Goal: Task Accomplishment & Management: Use online tool/utility

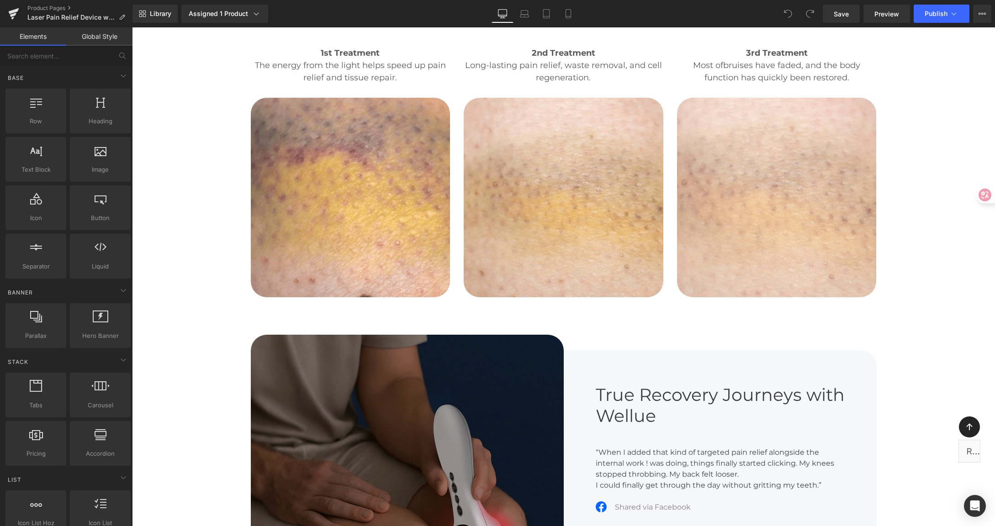
scroll to position [2484, 0]
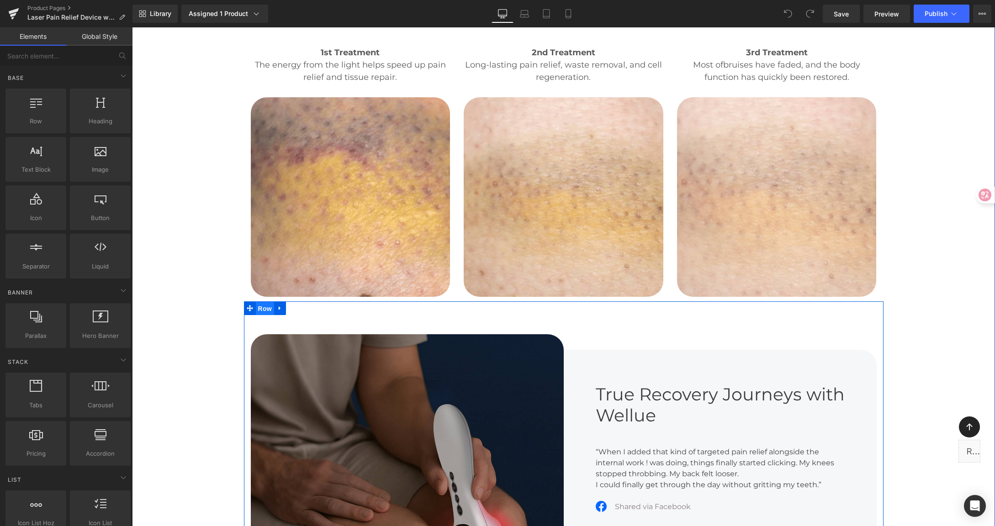
click at [256, 302] on span "Row" at bounding box center [265, 309] width 18 height 14
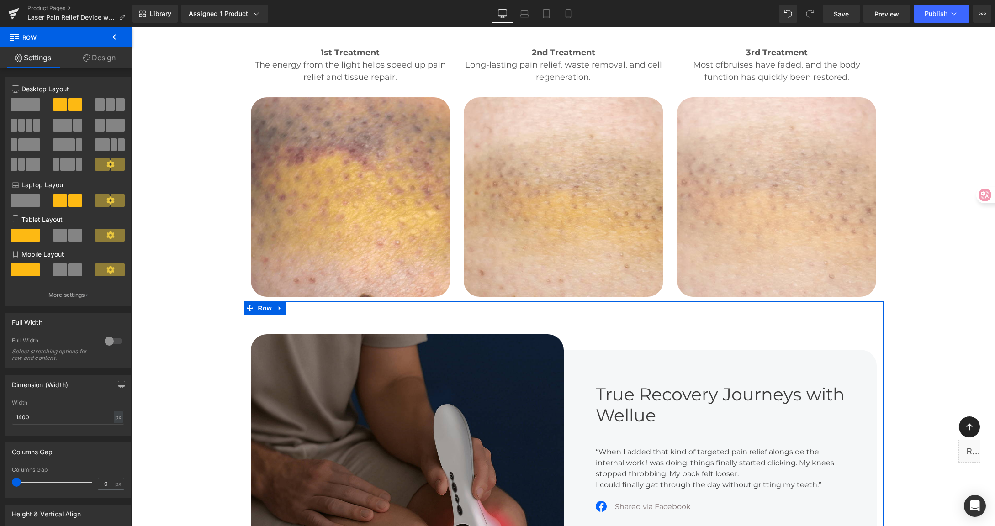
click at [108, 58] on link "Design" at bounding box center [99, 58] width 66 height 21
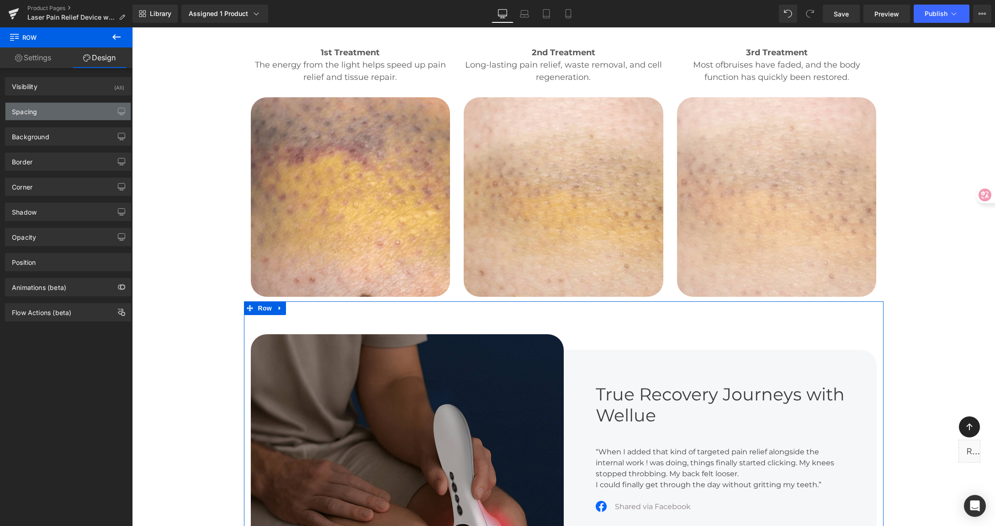
click at [64, 107] on div "Spacing" at bounding box center [67, 111] width 125 height 17
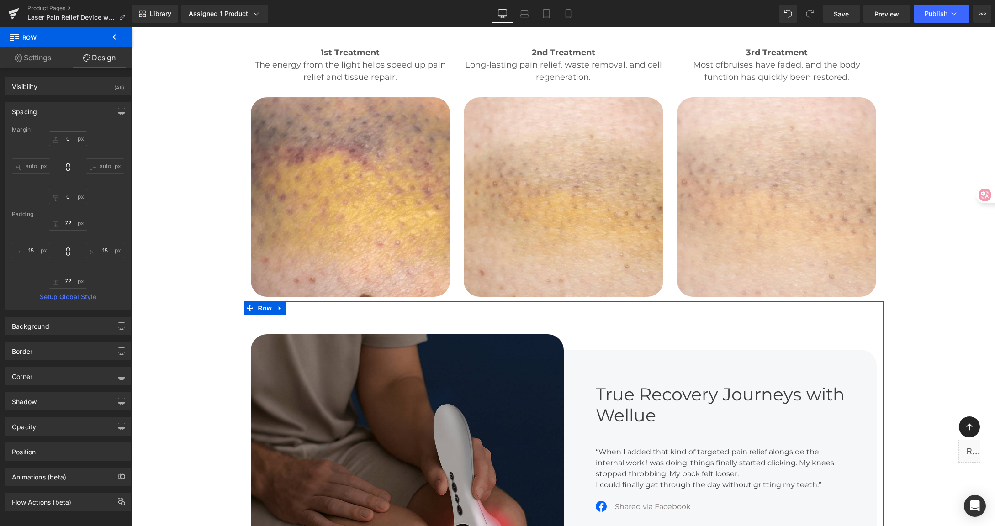
click at [71, 135] on input "0" at bounding box center [68, 138] width 38 height 15
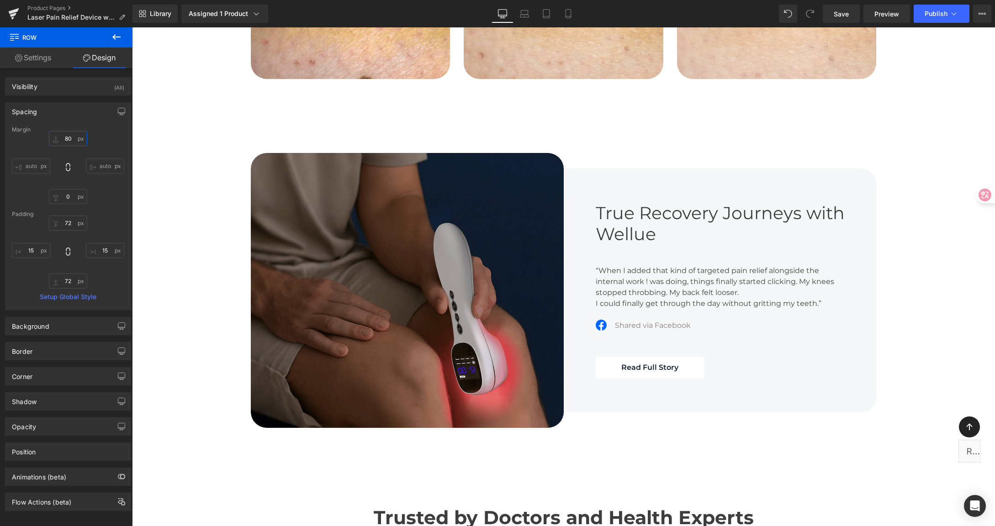
scroll to position [2702, 0]
type input "80"
click at [846, 13] on span "Save" at bounding box center [841, 14] width 15 height 10
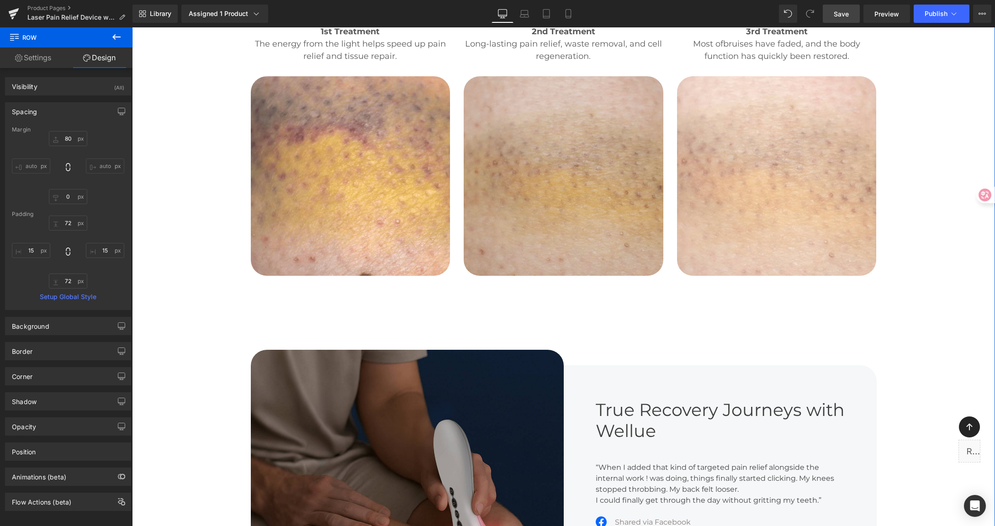
scroll to position [2512, 0]
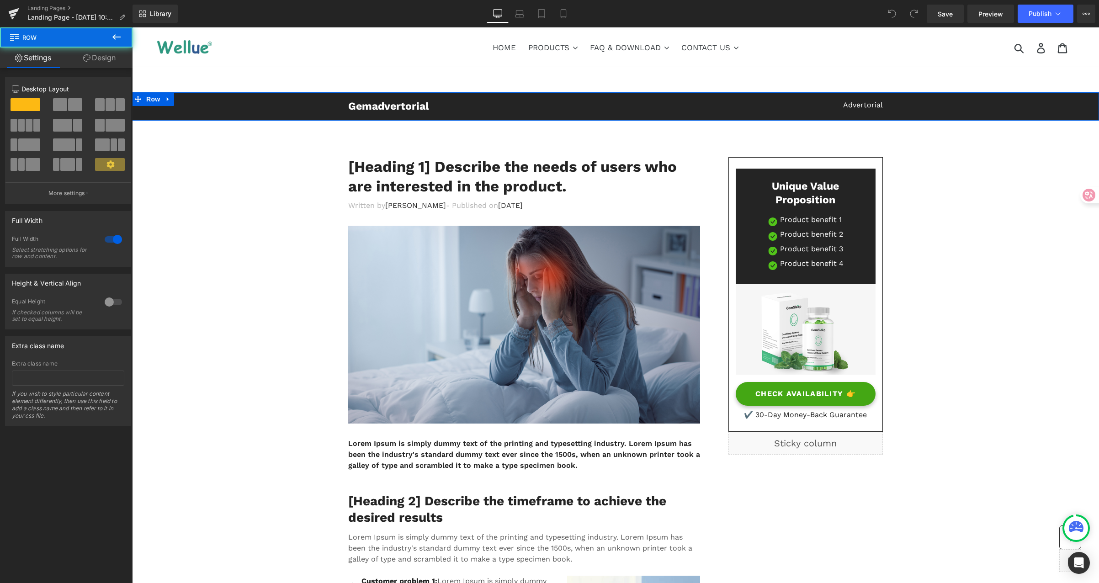
click at [173, 107] on div "Gemadvertorial Heading Advertorial Text Block Row" at bounding box center [615, 107] width 967 height 14
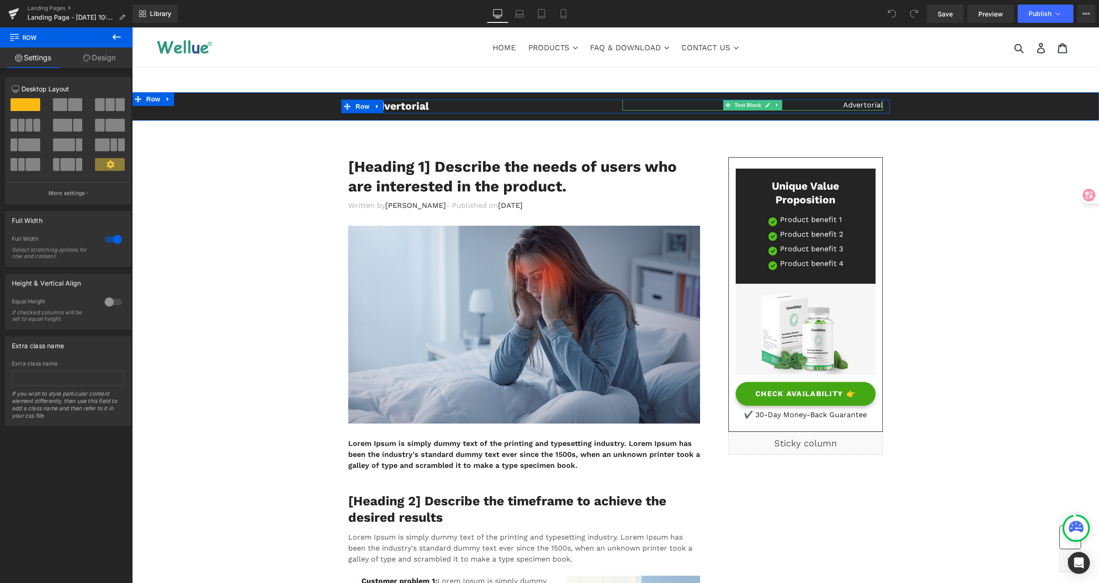
click at [852, 107] on p "Advertorial" at bounding box center [752, 105] width 260 height 11
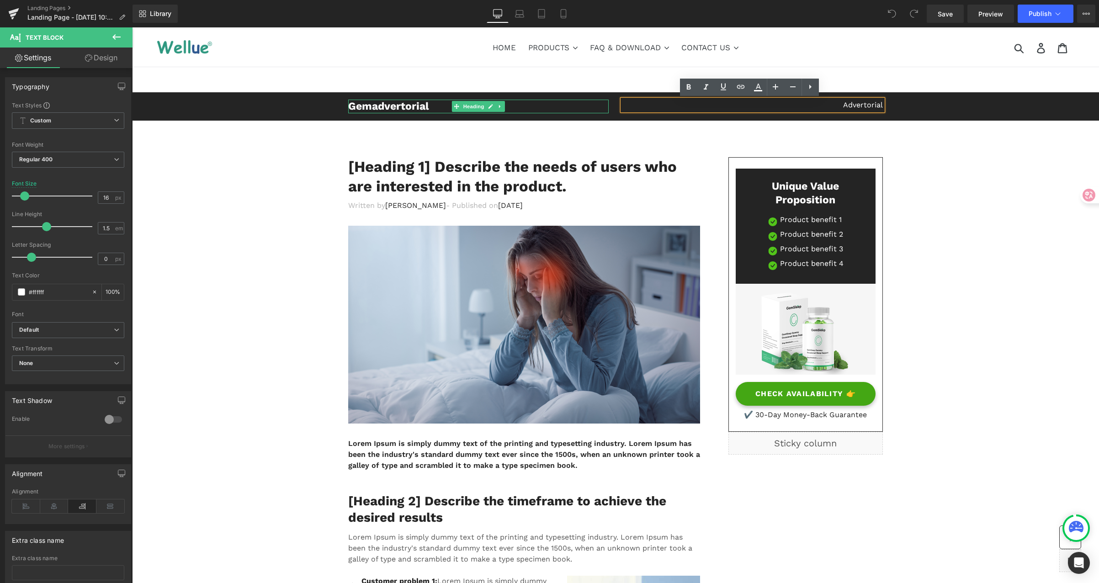
click at [376, 106] on h2 "Gemadvertorial" at bounding box center [478, 107] width 260 height 14
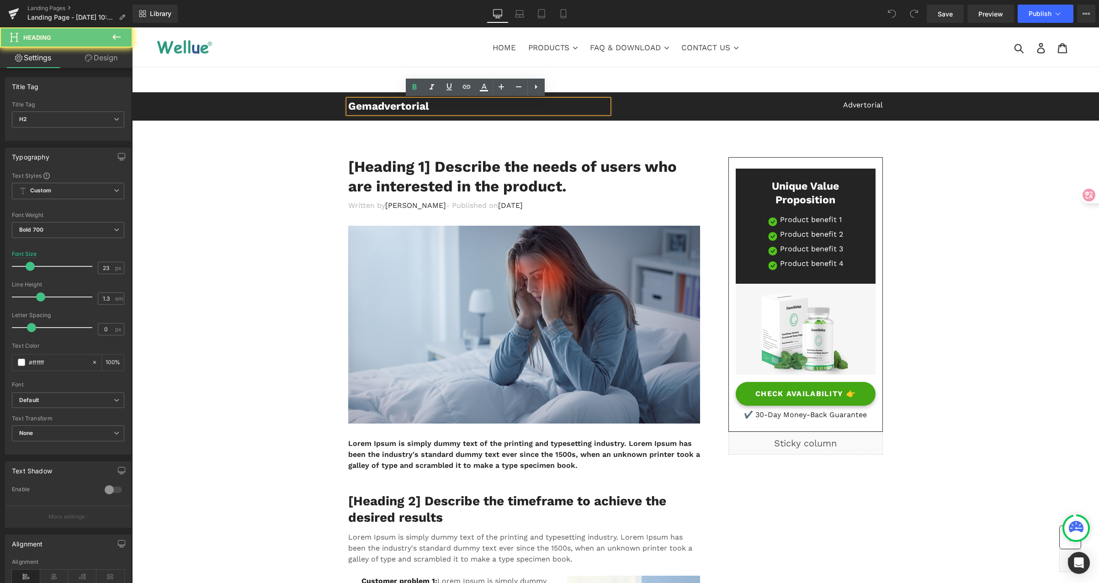
click at [429, 104] on h2 "Gemadvertorial" at bounding box center [478, 107] width 260 height 14
drag, startPoint x: 463, startPoint y: 107, endPoint x: 489, endPoint y: 116, distance: 27.0
click at [295, 100] on div "Gemadvertorial Heading Advertorial Text Block Row" at bounding box center [615, 107] width 967 height 14
copy h2 "Gemadvertorial"
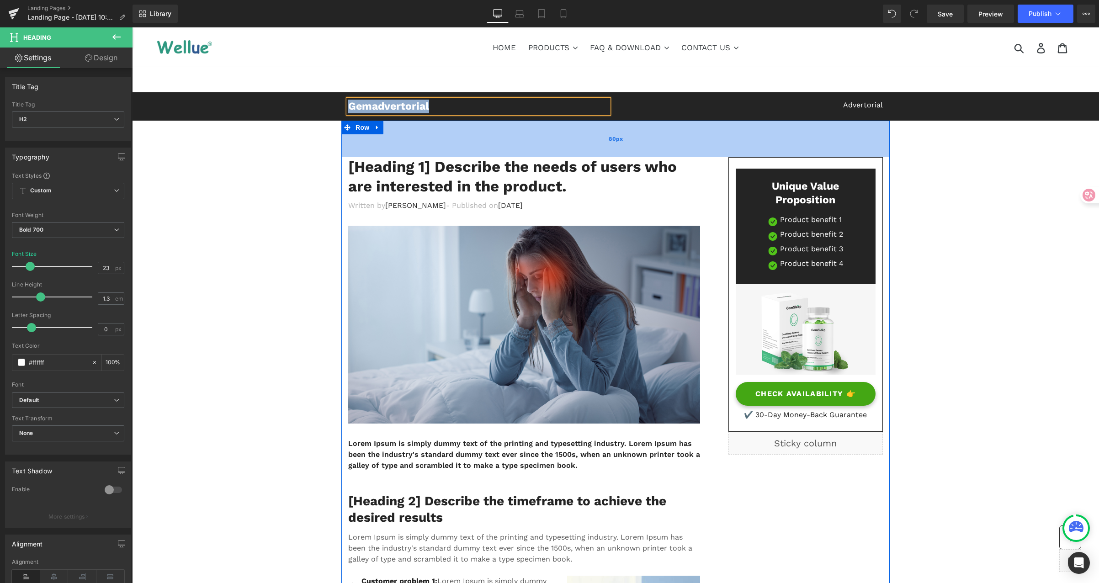
click at [662, 142] on div "80px" at bounding box center [615, 139] width 548 height 37
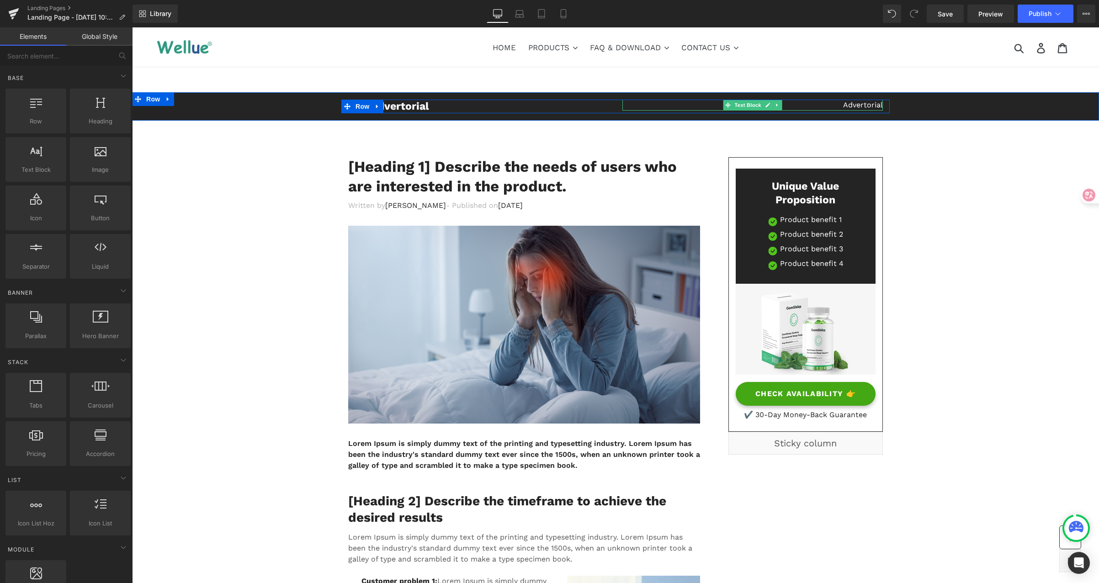
click at [844, 105] on p "Advertorial" at bounding box center [752, 105] width 260 height 11
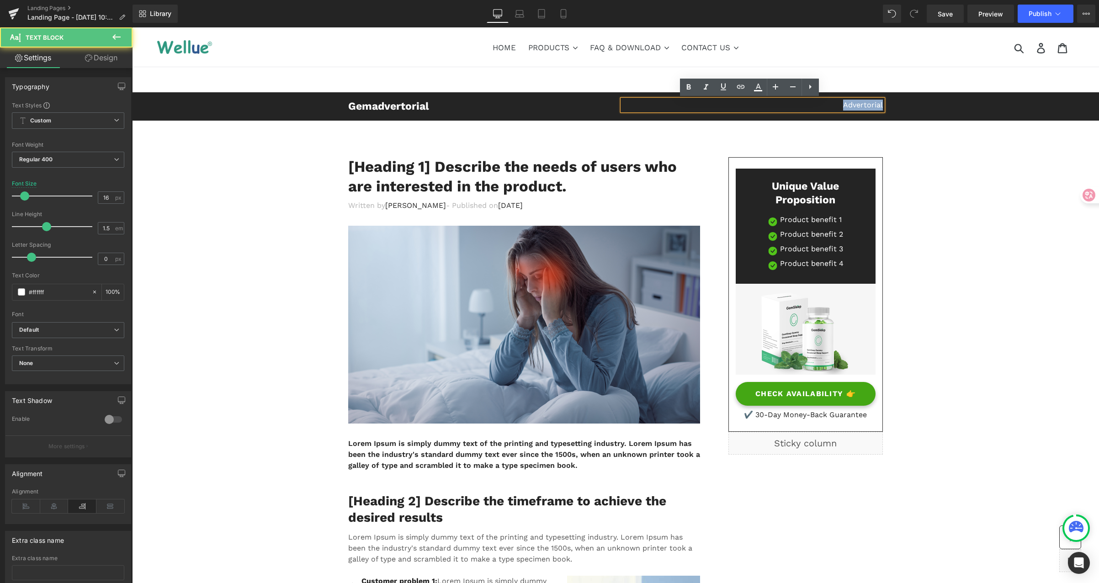
drag, startPoint x: 834, startPoint y: 105, endPoint x: 889, endPoint y: 105, distance: 54.8
click at [888, 106] on div "Gemadvertorial Heading Advertorial Text Block Row" at bounding box center [615, 107] width 967 height 14
click at [879, 104] on div "Advertorial" at bounding box center [752, 105] width 260 height 11
drag, startPoint x: 872, startPoint y: 105, endPoint x: 830, endPoint y: 102, distance: 42.1
click at [824, 106] on p "Advertorial" at bounding box center [752, 105] width 260 height 11
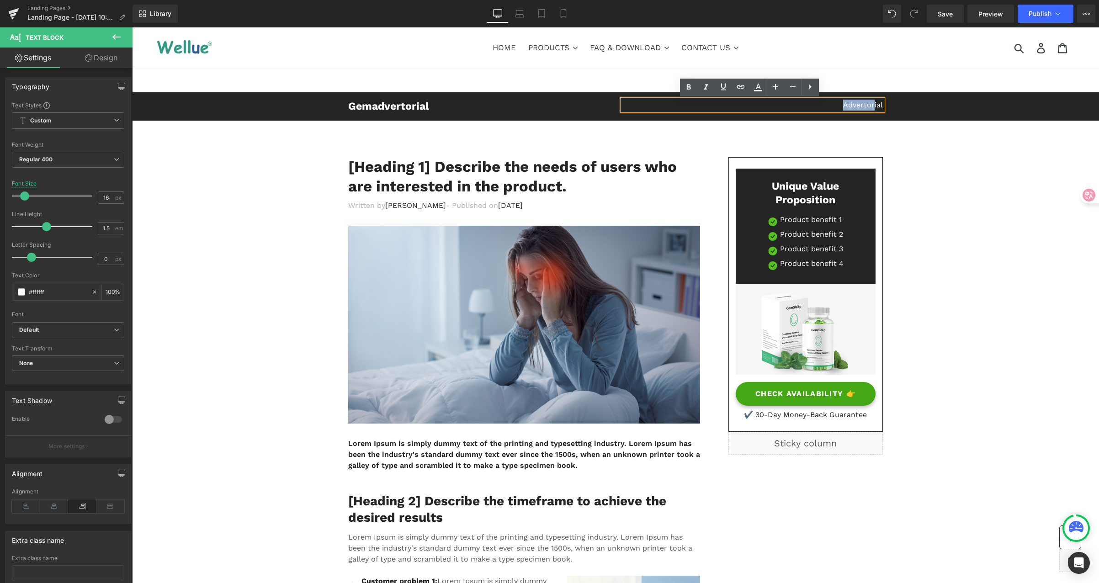
click at [832, 101] on p "Advertorial" at bounding box center [752, 105] width 260 height 11
click at [835, 102] on p "Advertorial" at bounding box center [752, 105] width 260 height 11
click at [840, 103] on p "Advertorial" at bounding box center [752, 105] width 260 height 11
click at [848, 102] on p "Advertorial" at bounding box center [752, 105] width 260 height 11
click at [849, 102] on p "Advertorial" at bounding box center [752, 105] width 260 height 11
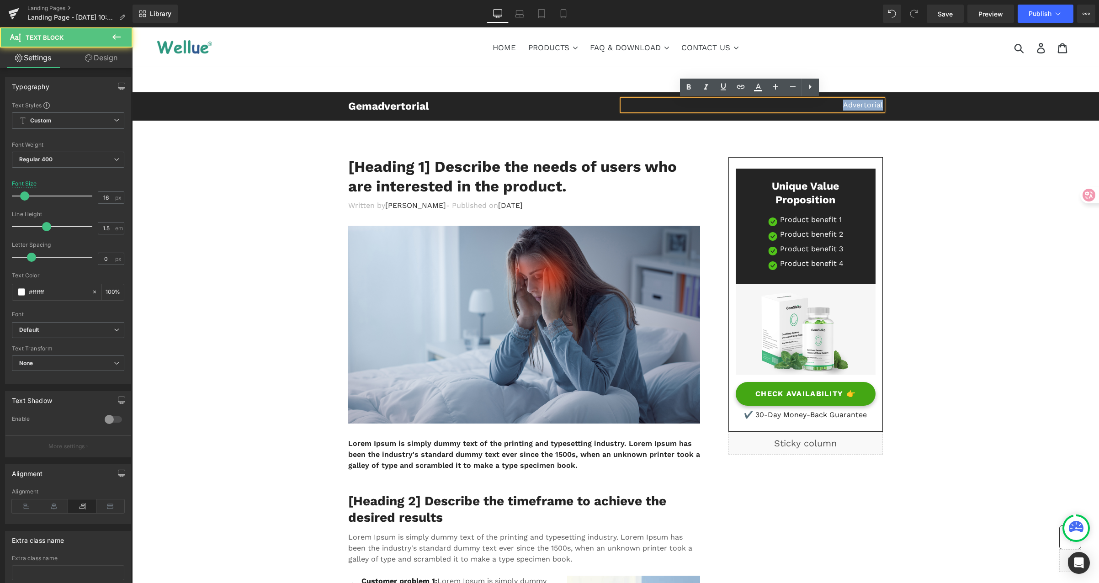
click at [861, 104] on p "Advertorial" at bounding box center [752, 105] width 260 height 11
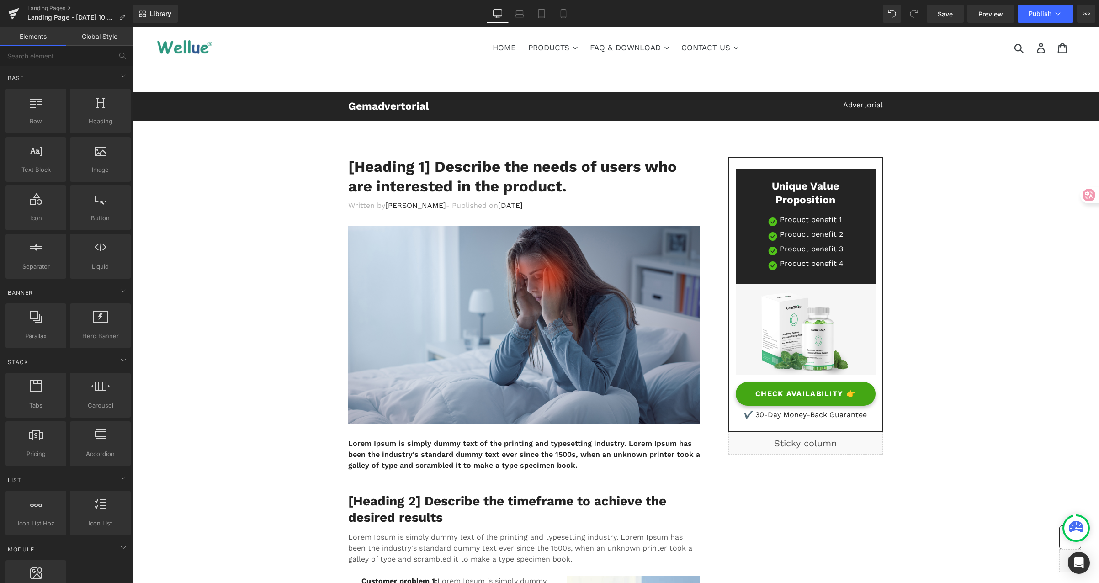
click at [933, 65] on div "Submit Search Log in Cart" at bounding box center [982, 46] width 183 height 39
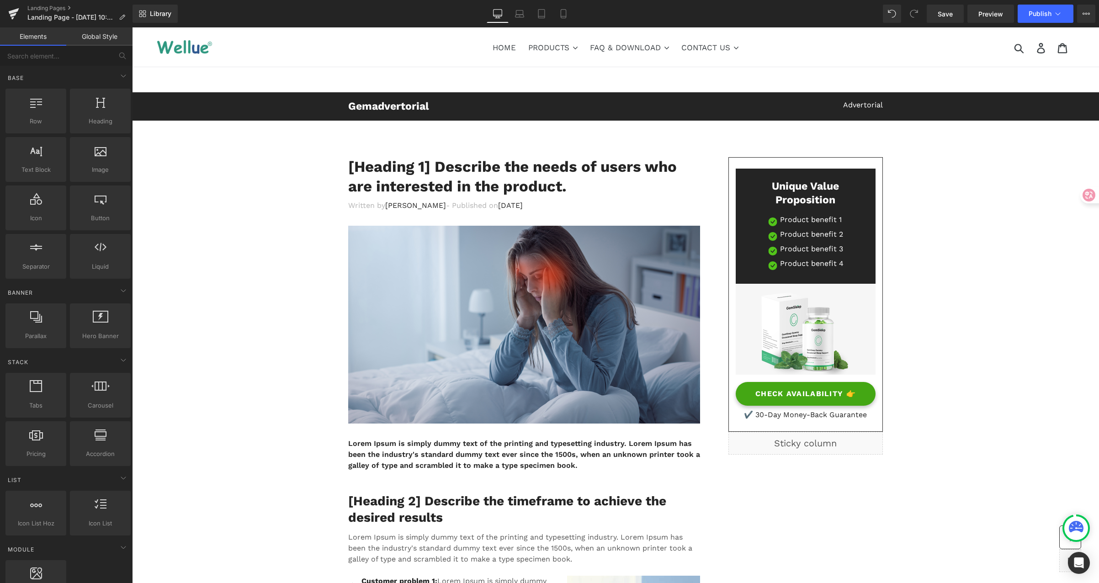
click at [431, 14] on div "Library Desktop Desktop Laptop Tablet Mobile Save Preview Publish Scheduled Vie…" at bounding box center [616, 14] width 966 height 18
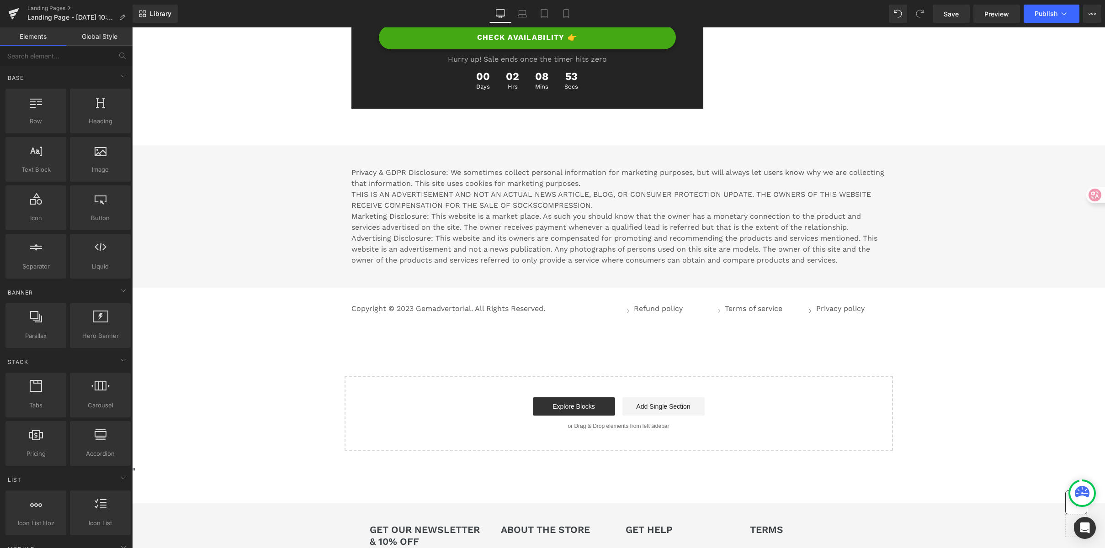
scroll to position [5084, 0]
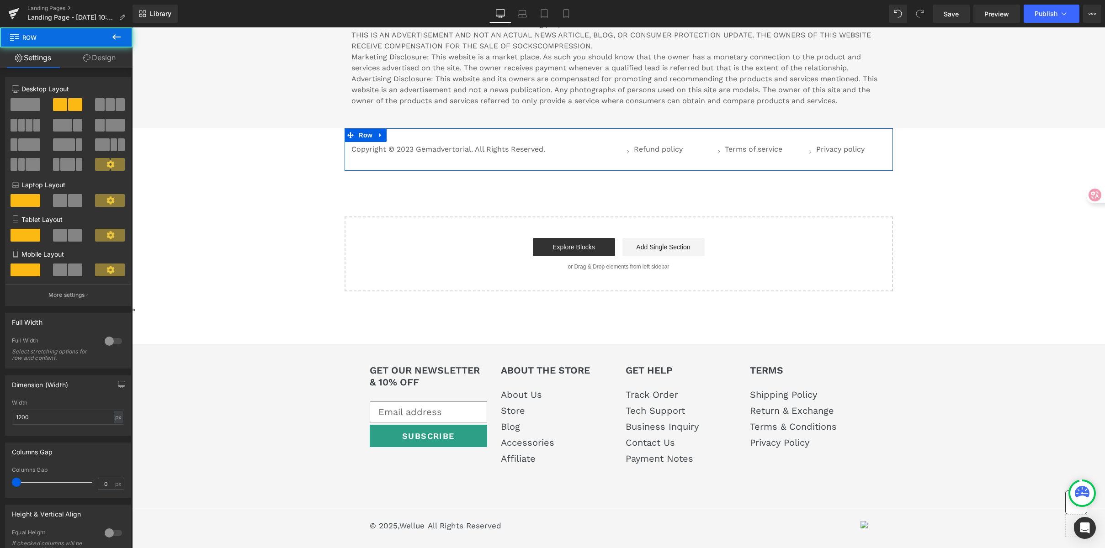
click at [633, 138] on div "Copyright © 2023 Gemadvertorial. All Rights Reserved. Text Block Row Icon Refun…" at bounding box center [619, 149] width 548 height 42
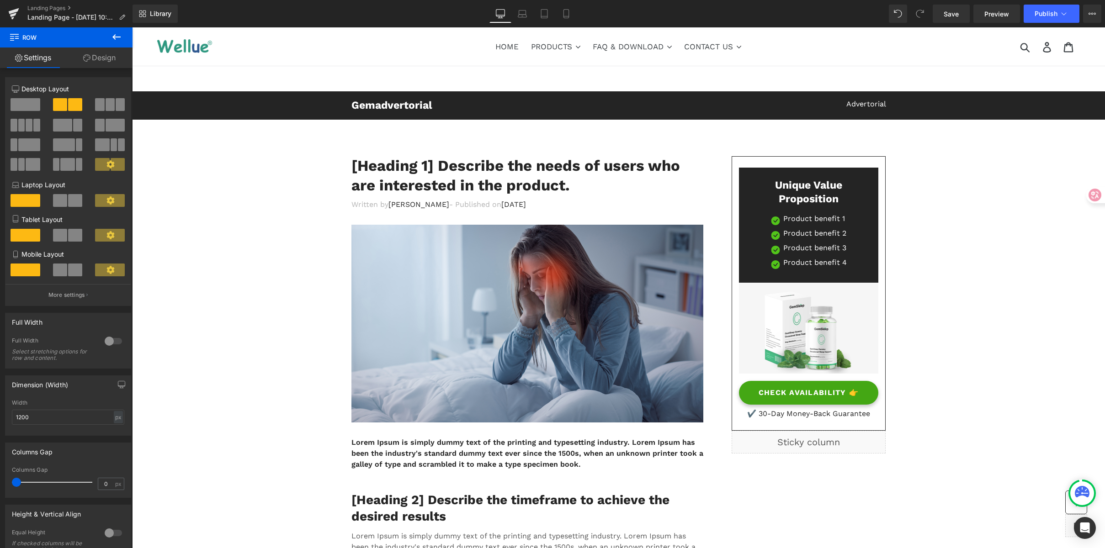
scroll to position [0, 0]
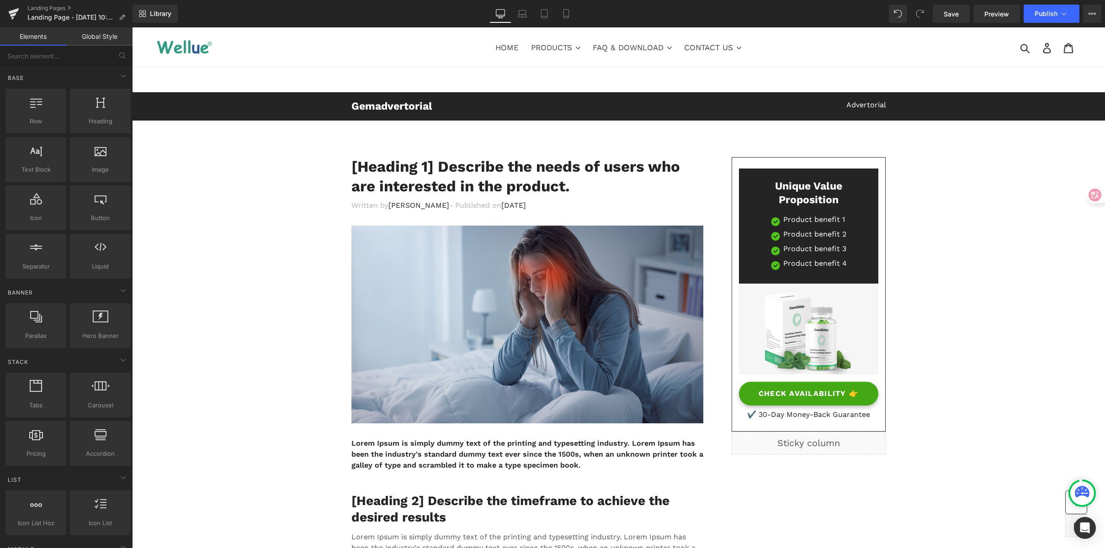
drag, startPoint x: 954, startPoint y: 172, endPoint x: 942, endPoint y: 80, distance: 93.1
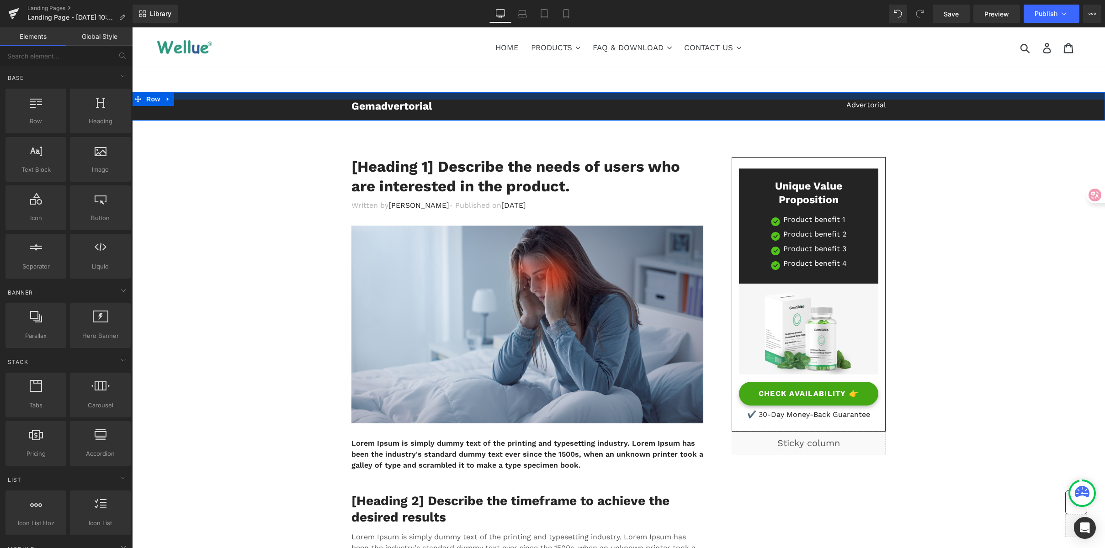
click at [944, 93] on div "Gemadvertorial Heading Advertorial Text Block Row Row" at bounding box center [618, 106] width 973 height 28
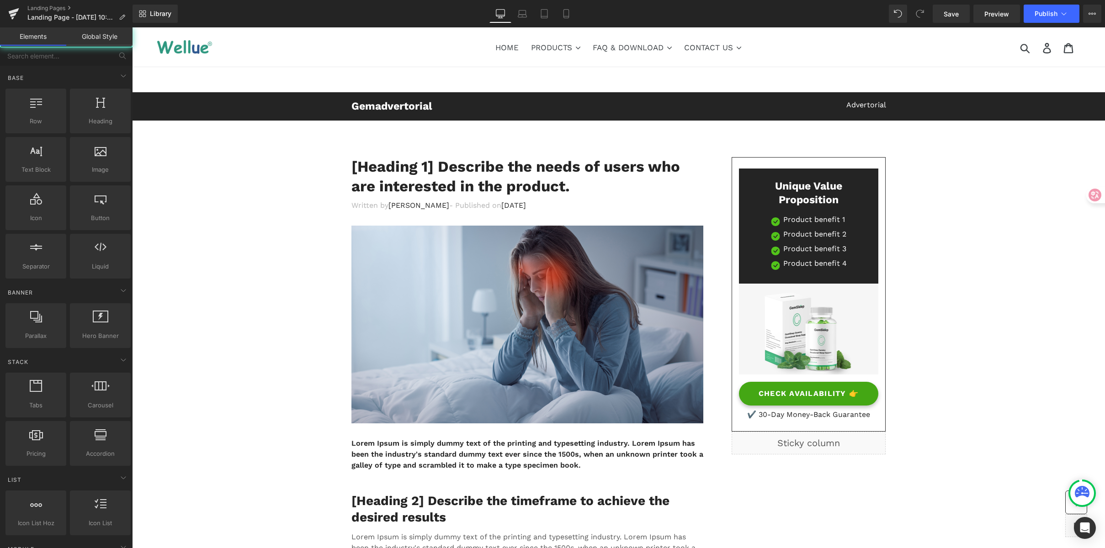
drag, startPoint x: 960, startPoint y: 189, endPoint x: 944, endPoint y: 87, distance: 102.7
click at [939, 59] on div "Submit Search Log in Cart" at bounding box center [987, 46] width 185 height 39
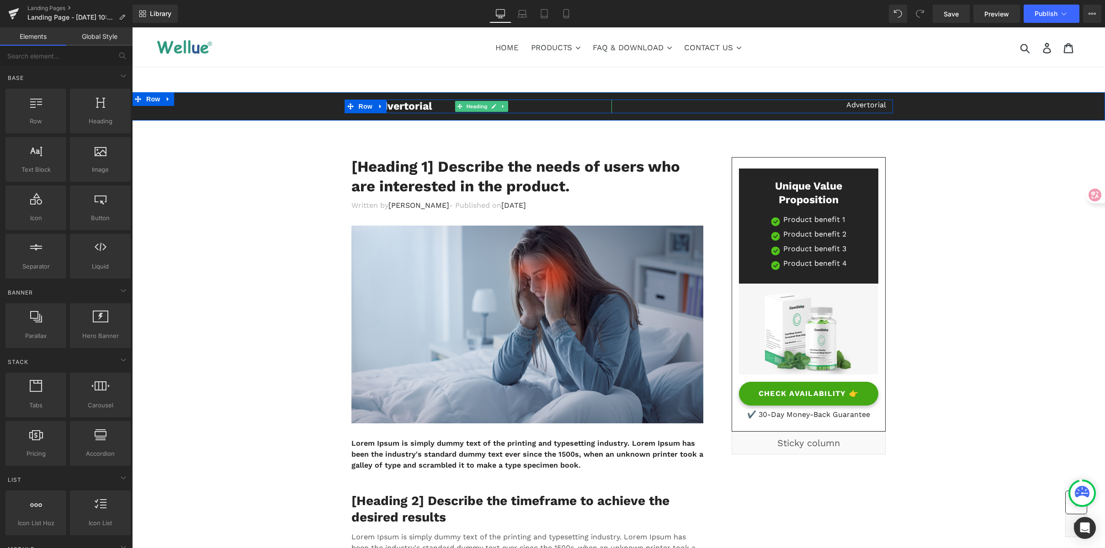
click at [433, 108] on h2 "Gemadvertorial" at bounding box center [481, 107] width 260 height 14
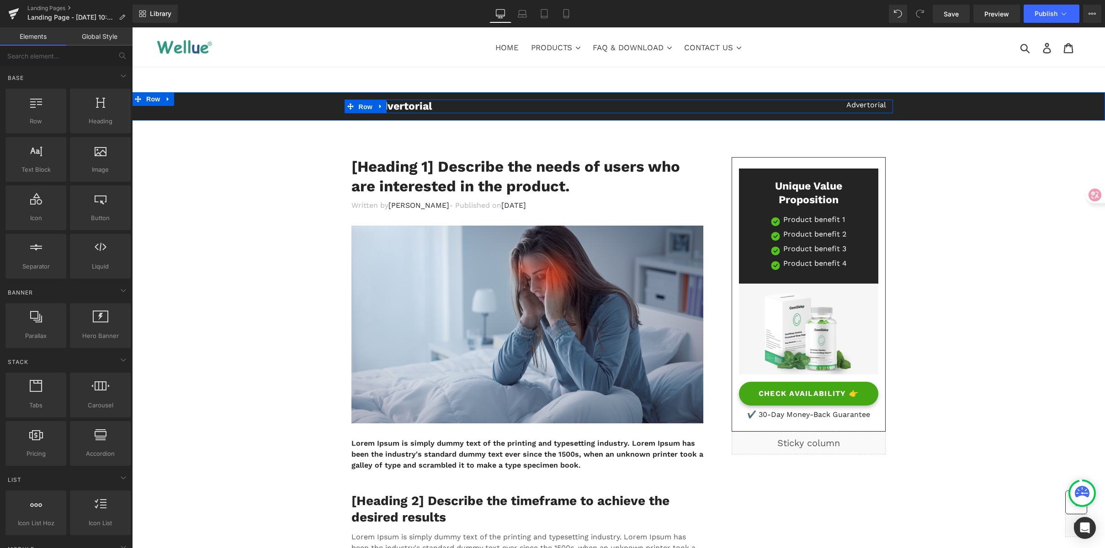
click at [364, 101] on span "Row" at bounding box center [365, 107] width 18 height 14
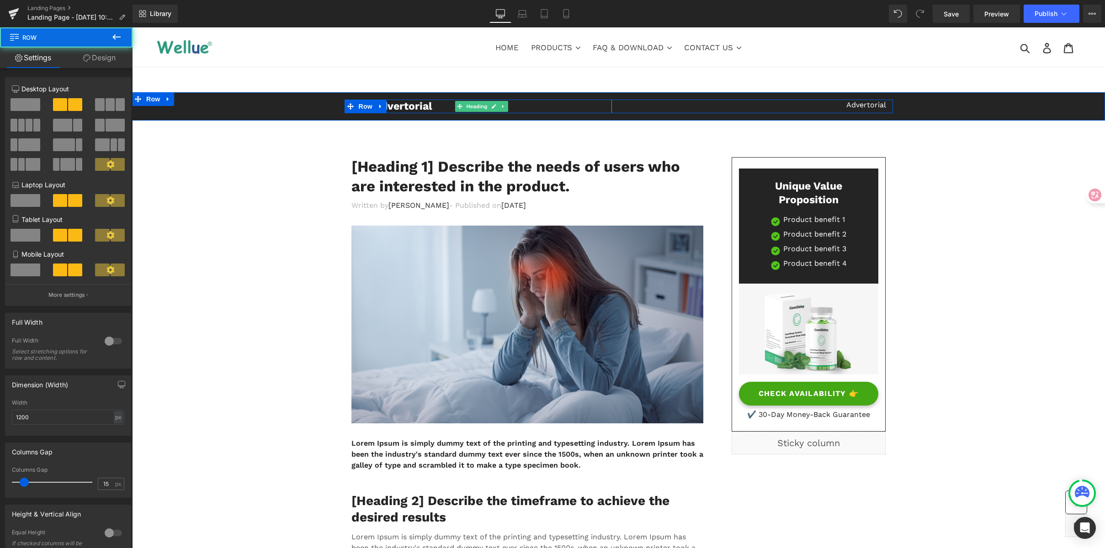
click at [403, 104] on h2 "Gemadvertorial" at bounding box center [481, 107] width 260 height 14
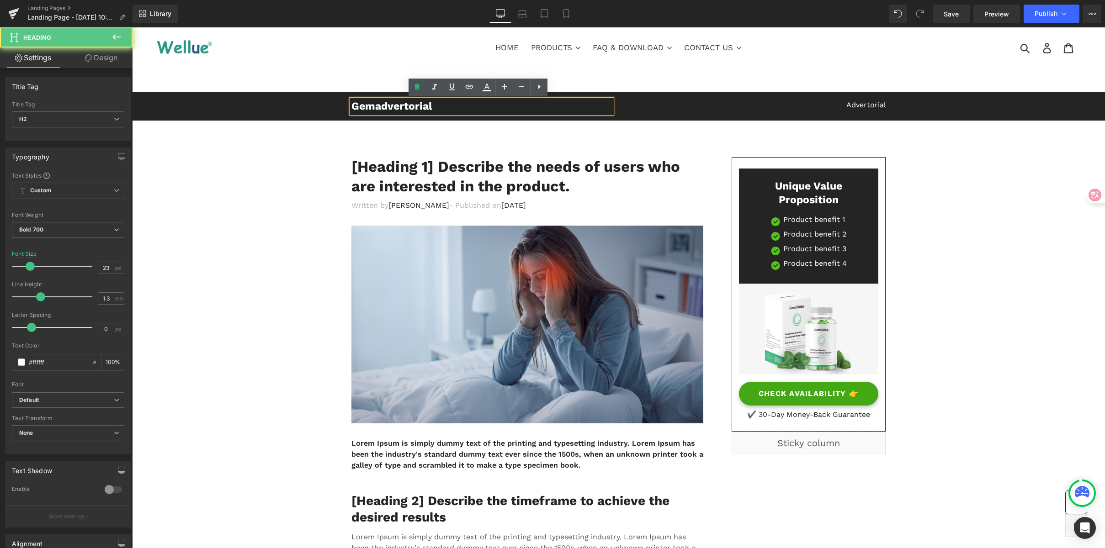
click at [433, 108] on h2 "Gemadvertorial" at bounding box center [481, 107] width 260 height 14
drag, startPoint x: 413, startPoint y: 106, endPoint x: 302, endPoint y: 105, distance: 111.0
click at [302, 105] on div "Gemadvertorial Heading Advertorial Text Block Row" at bounding box center [618, 107] width 973 height 14
drag, startPoint x: 456, startPoint y: 108, endPoint x: 337, endPoint y: 102, distance: 119.4
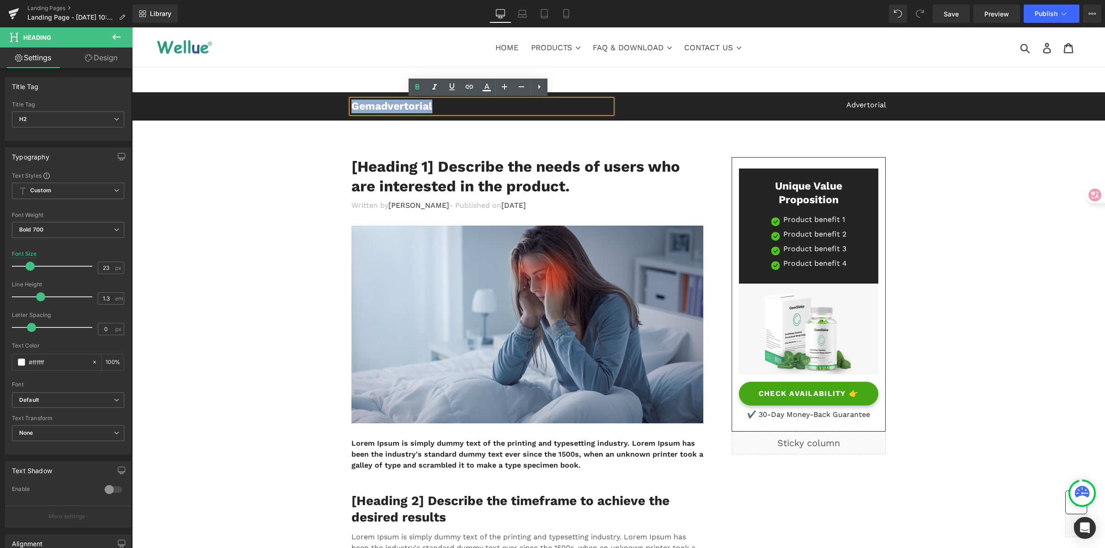
click at [337, 102] on div "Gemadvertorial Heading Advertorial Text Block Row" at bounding box center [618, 107] width 973 height 14
paste div
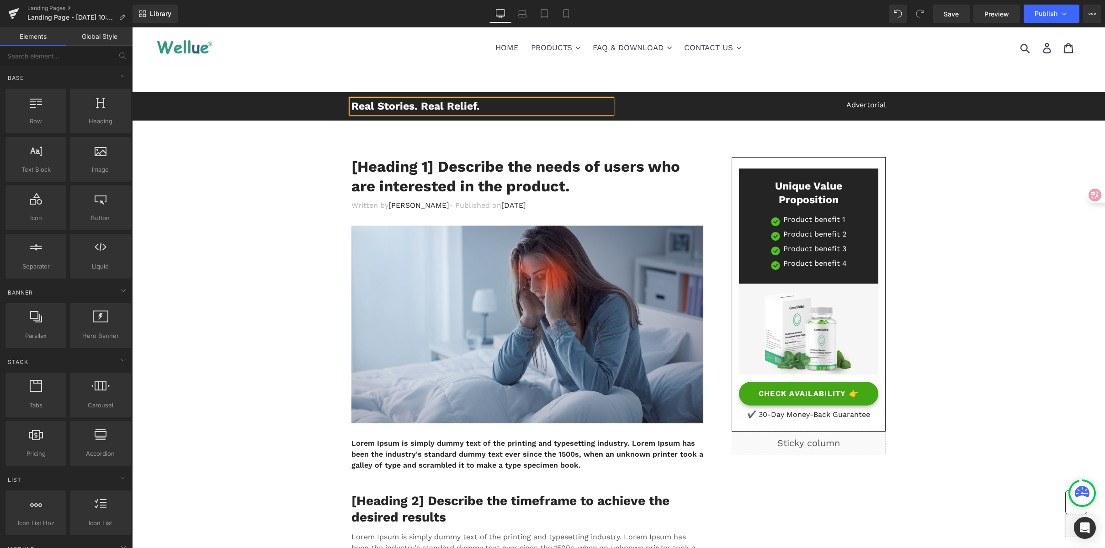
click at [153, 98] on span "Row" at bounding box center [153, 99] width 18 height 14
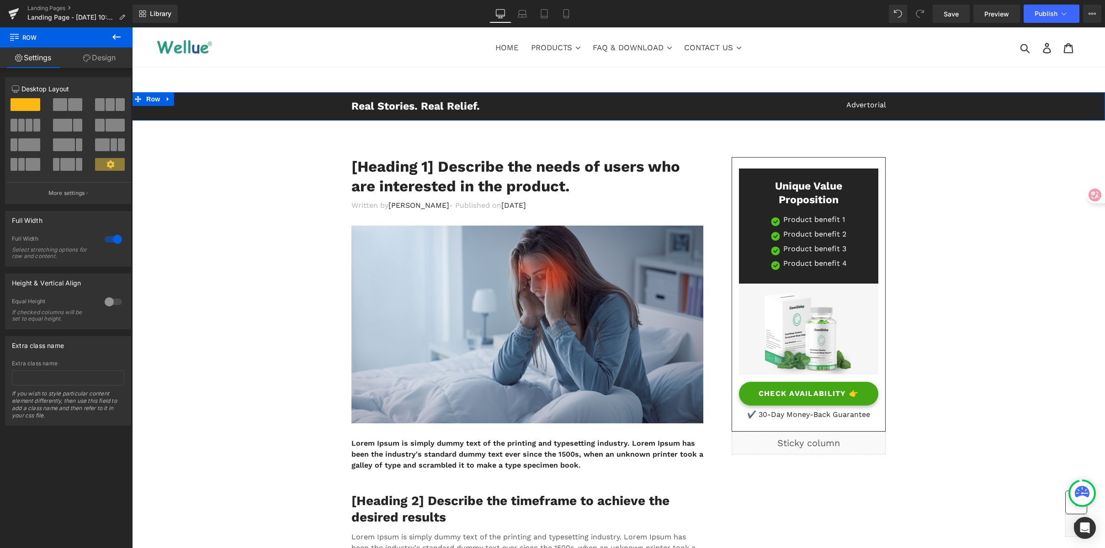
click at [95, 64] on link "Design" at bounding box center [99, 58] width 66 height 21
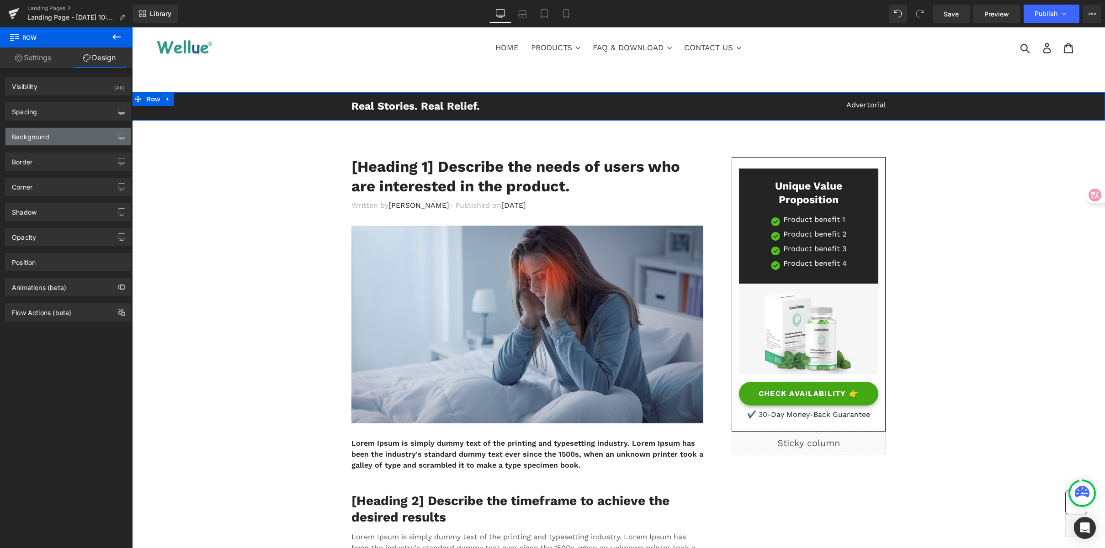
click at [42, 131] on div "Background" at bounding box center [30, 134] width 37 height 13
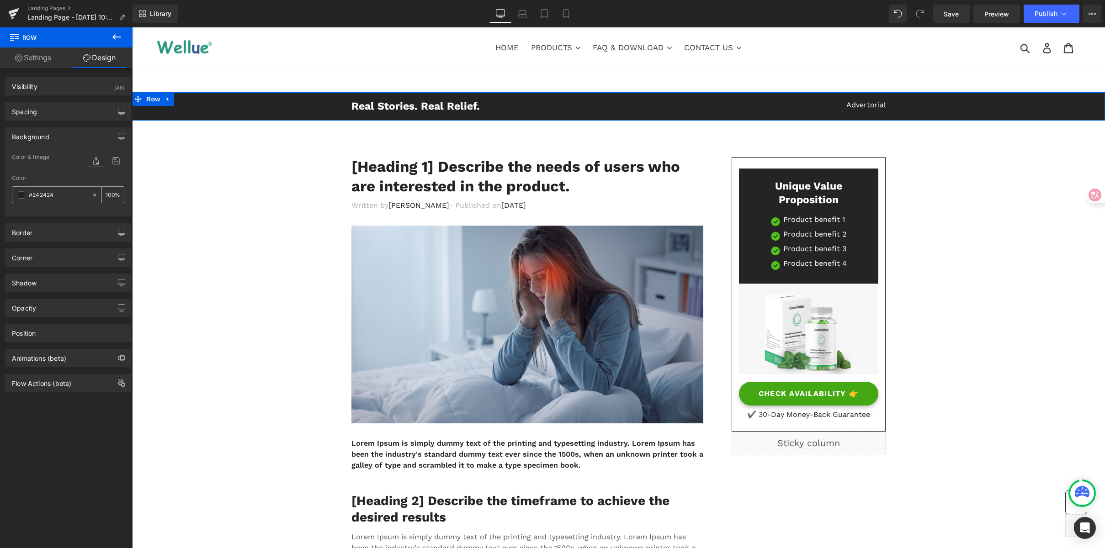
click at [63, 194] on input "#242424" at bounding box center [58, 195] width 58 height 10
paste input "B9ECEA"
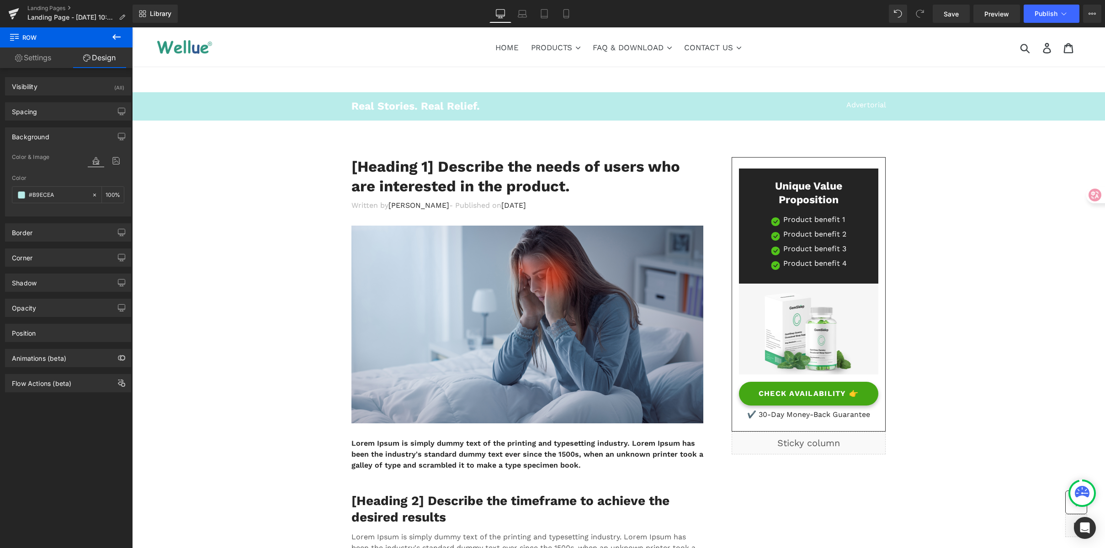
type input "#B9ECEA"
click at [408, 102] on h2 "Real Stories. Real Relief." at bounding box center [481, 107] width 260 height 14
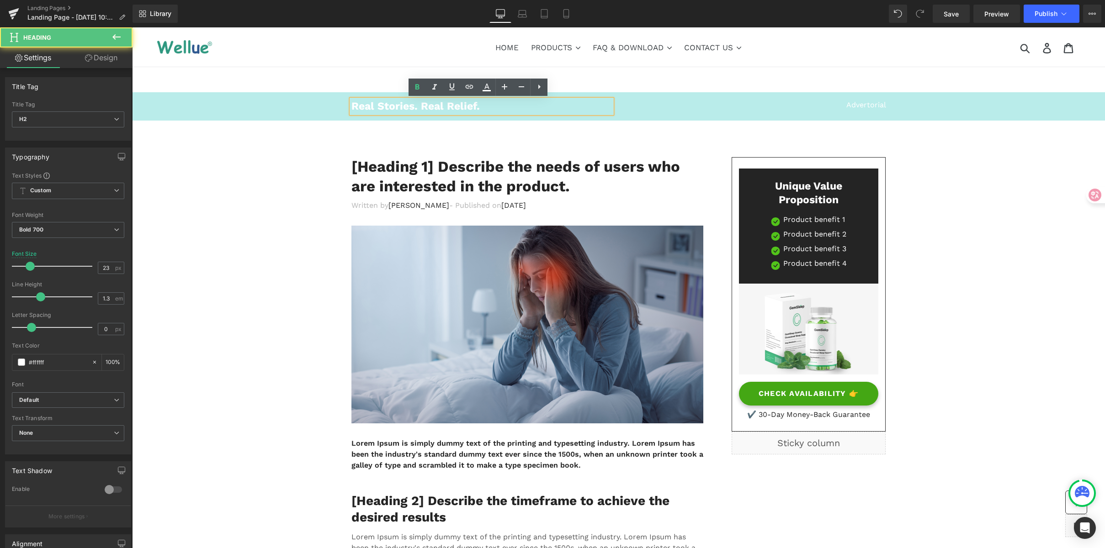
click at [425, 104] on h2 "Real Stories. Real Relief." at bounding box center [481, 107] width 260 height 14
drag, startPoint x: 508, startPoint y: 109, endPoint x: 300, endPoint y: 102, distance: 208.0
click at [300, 102] on div "Real Stories. Real Relief. Heading Advertorial Text Block Row" at bounding box center [618, 107] width 973 height 14
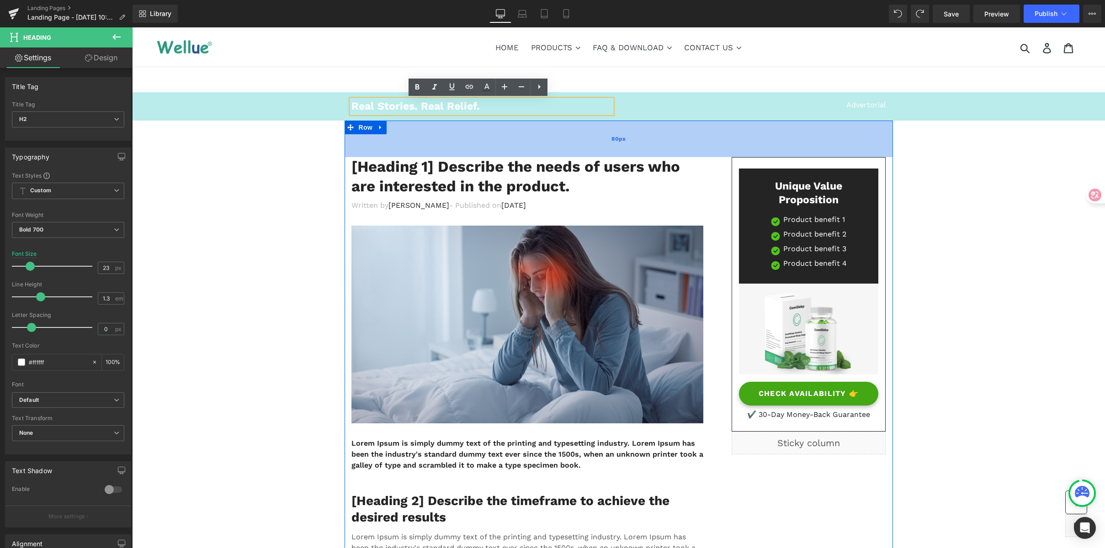
click at [458, 131] on div "80px" at bounding box center [619, 139] width 548 height 37
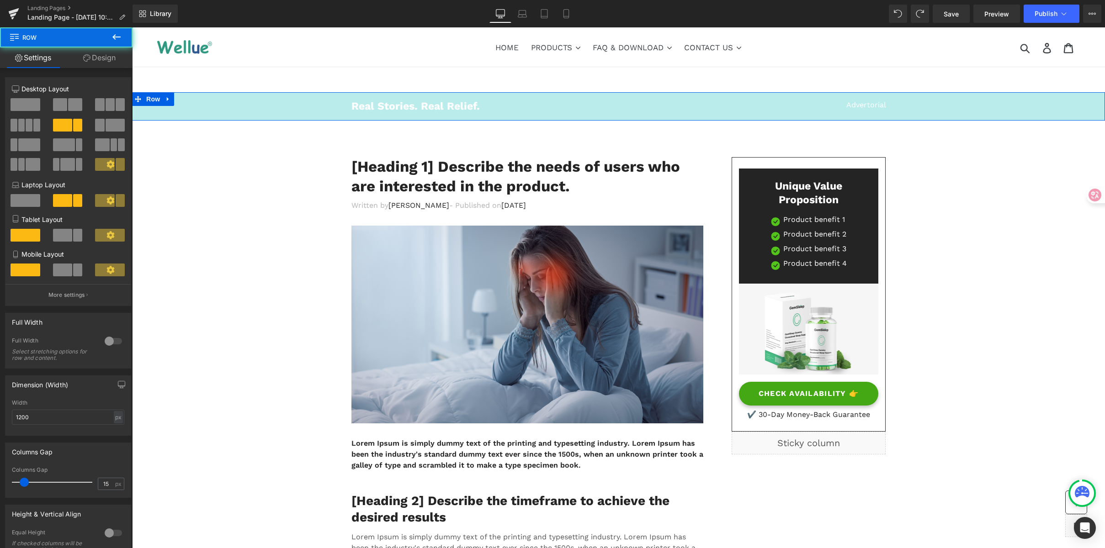
click at [132, 27] on div at bounding box center [132, 27] width 0 height 0
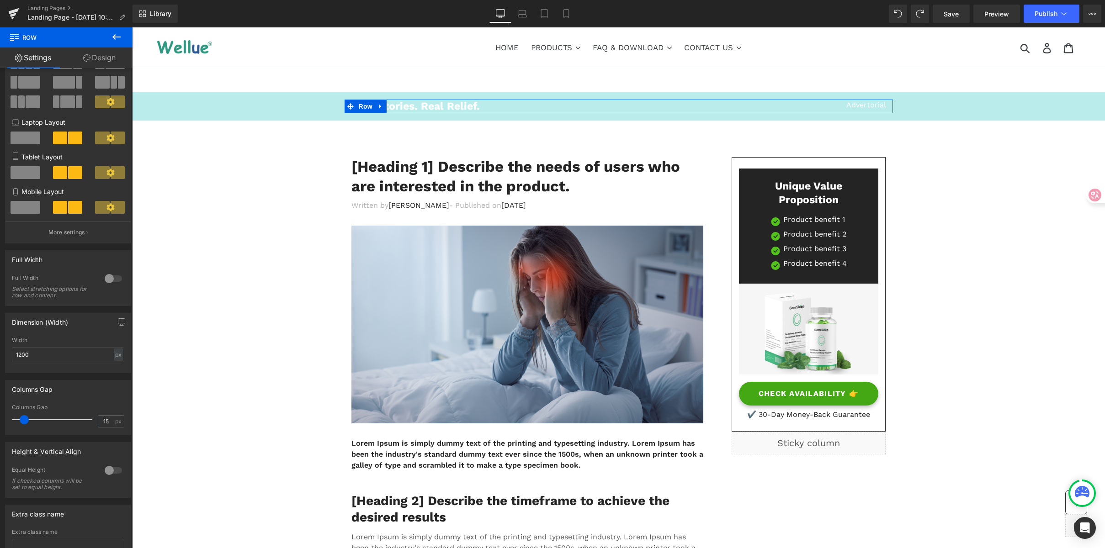
scroll to position [134, 0]
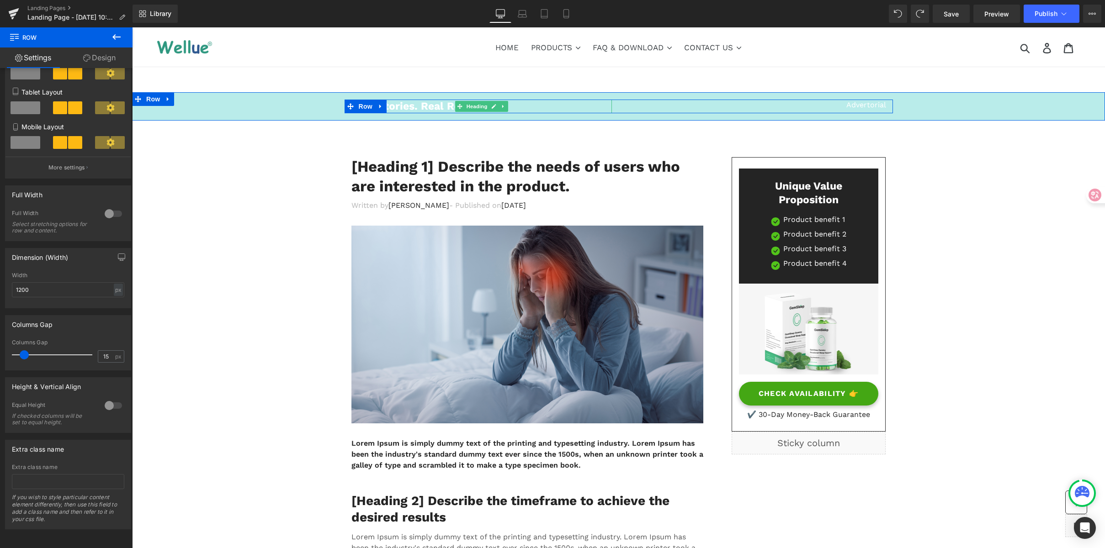
click at [434, 106] on h2 "Real Stories. Real Relief." at bounding box center [481, 107] width 260 height 14
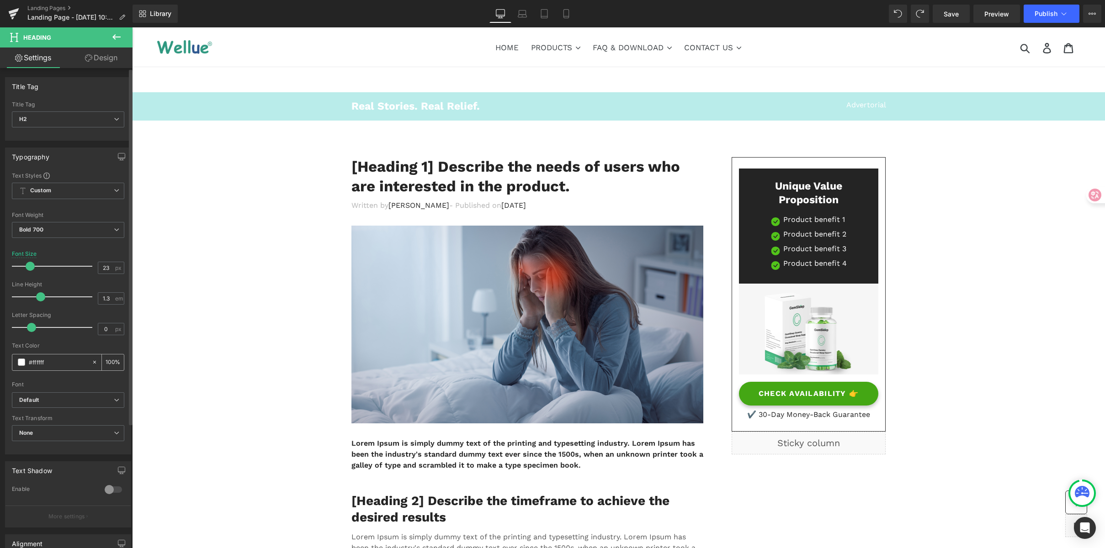
drag, startPoint x: 17, startPoint y: 361, endPoint x: 35, endPoint y: 358, distance: 18.6
click at [7, 359] on div "Text Styles Custom Custom Setup Global Style Custom Setup Global Style Thin 100…" at bounding box center [67, 313] width 125 height 282
paste input "07656E"
type input "#07656E"
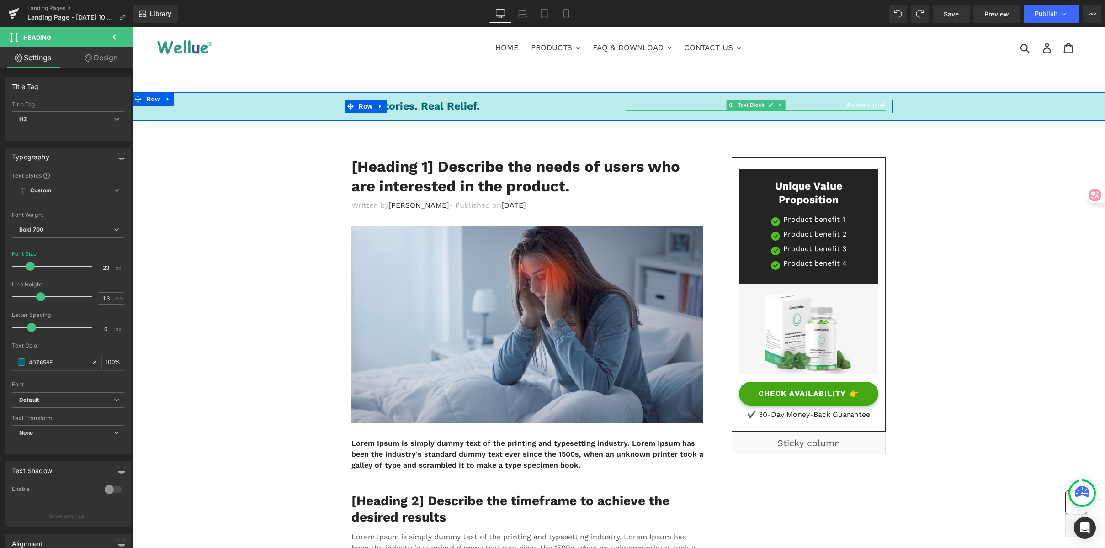
click at [857, 105] on p "Advertorial" at bounding box center [756, 105] width 260 height 11
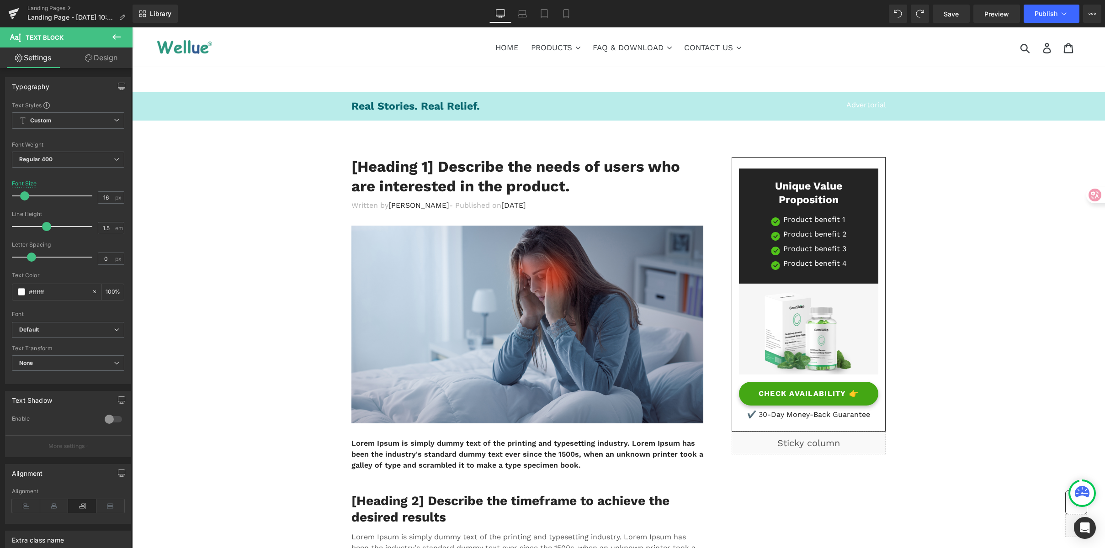
drag, startPoint x: 54, startPoint y: 293, endPoint x: -20, endPoint y: 286, distance: 74.7
click at [0, 286] on html "Row You are previewing how the will restyle your page. You can not edit Element…" at bounding box center [552, 274] width 1105 height 548
paste input "07656E"
type input "#07656E"
click at [39, 329] on b "Default" at bounding box center [66, 330] width 95 height 8
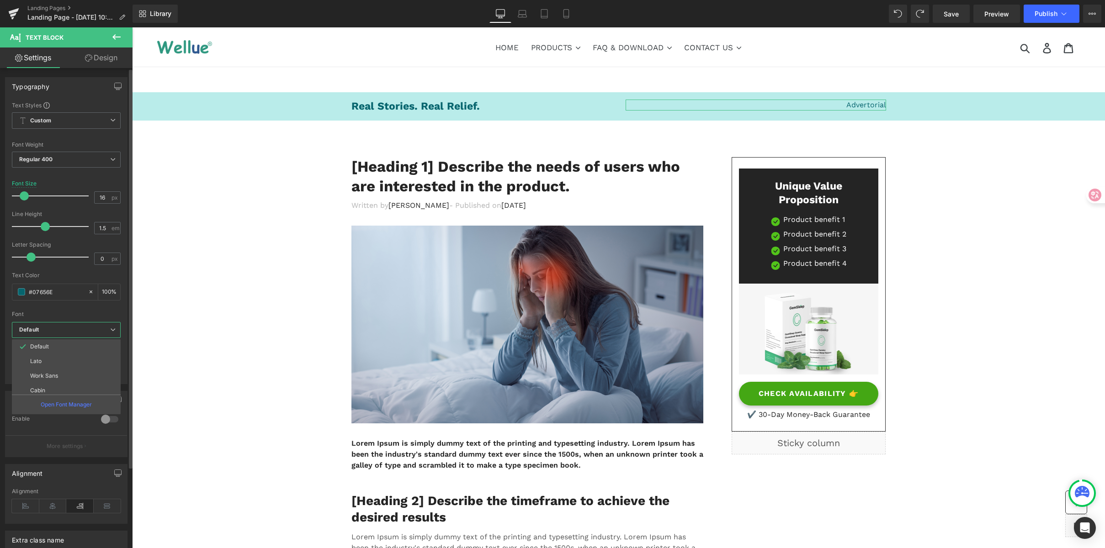
scroll to position [252, 0]
click at [64, 388] on li "Montserrat" at bounding box center [68, 387] width 113 height 15
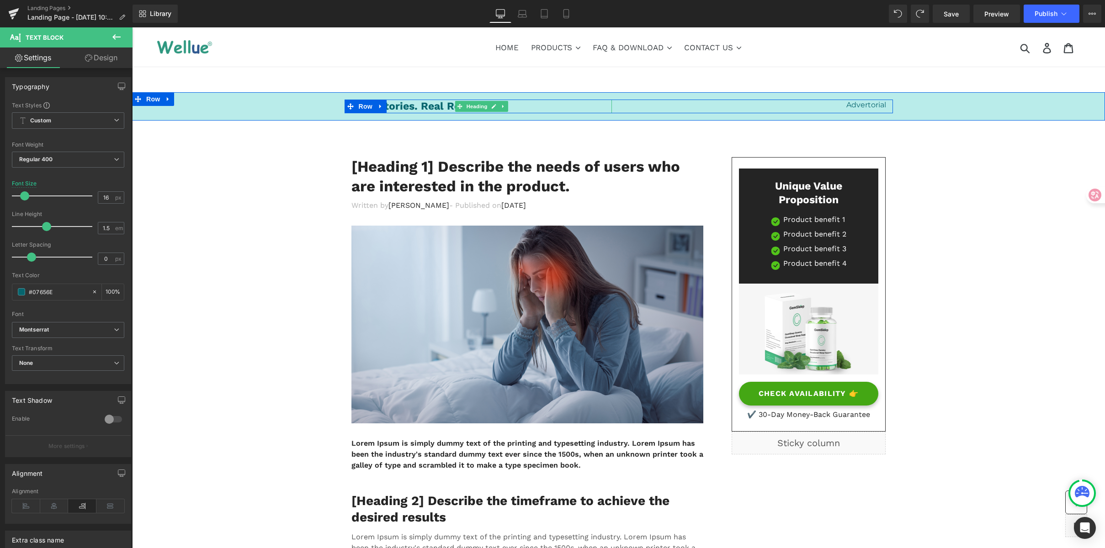
click at [401, 106] on h2 "Real Stories. Real Relief." at bounding box center [481, 107] width 260 height 14
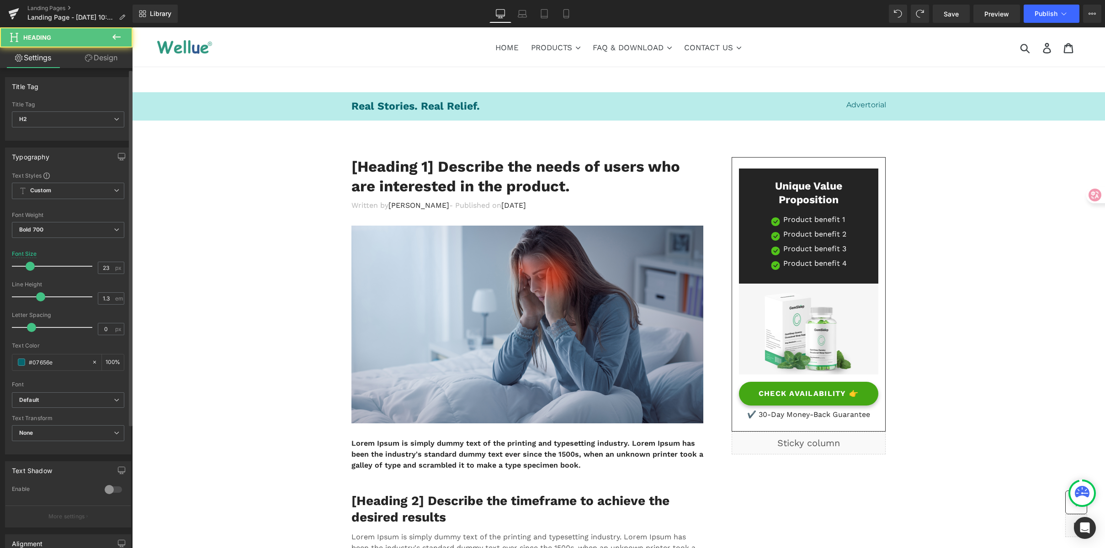
scroll to position [2, 0]
click at [42, 395] on b "Default" at bounding box center [66, 399] width 95 height 8
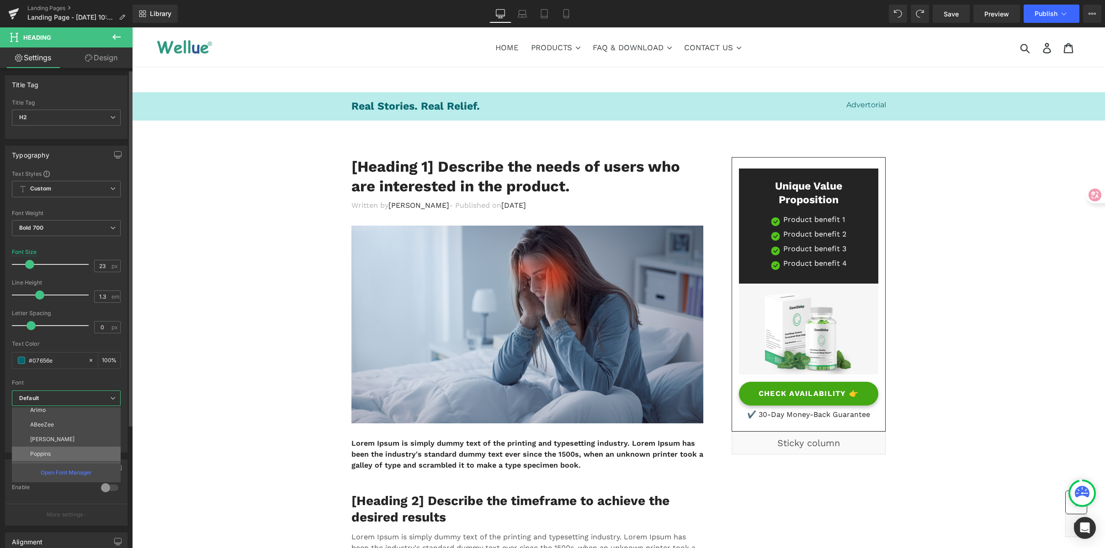
scroll to position [252, 0]
click at [58, 454] on p "Montserrat" at bounding box center [44, 455] width 29 height 6
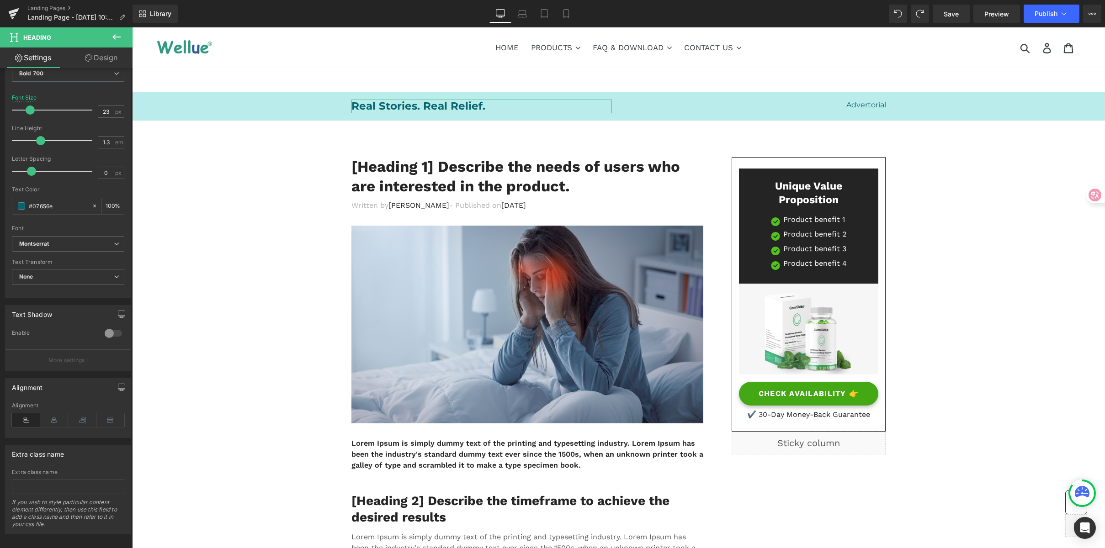
scroll to position [163, 0]
drag, startPoint x: 947, startPoint y: 243, endPoint x: 926, endPoint y: 269, distance: 34.1
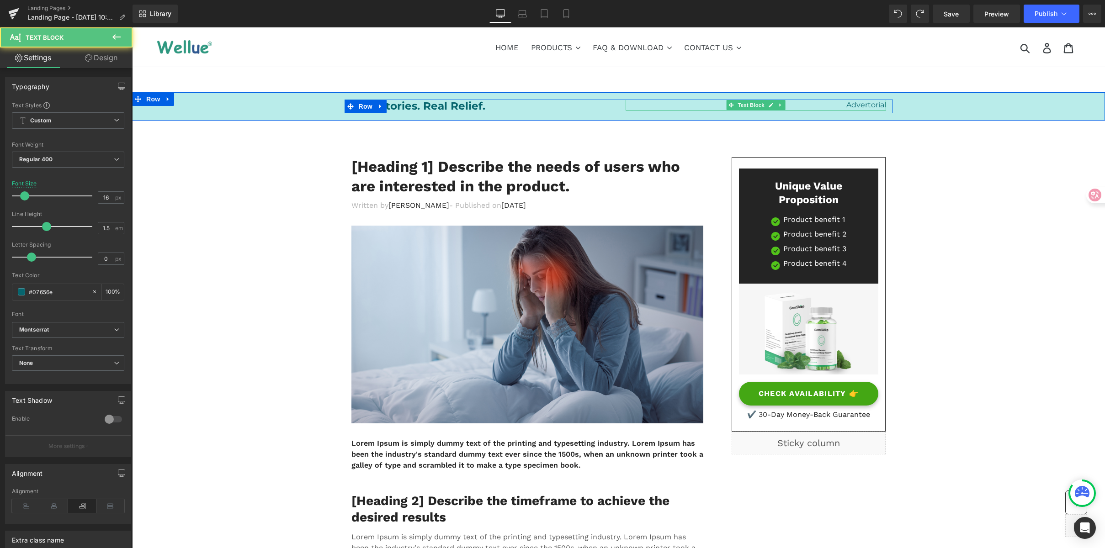
click at [864, 107] on p "Advertorial" at bounding box center [756, 105] width 260 height 11
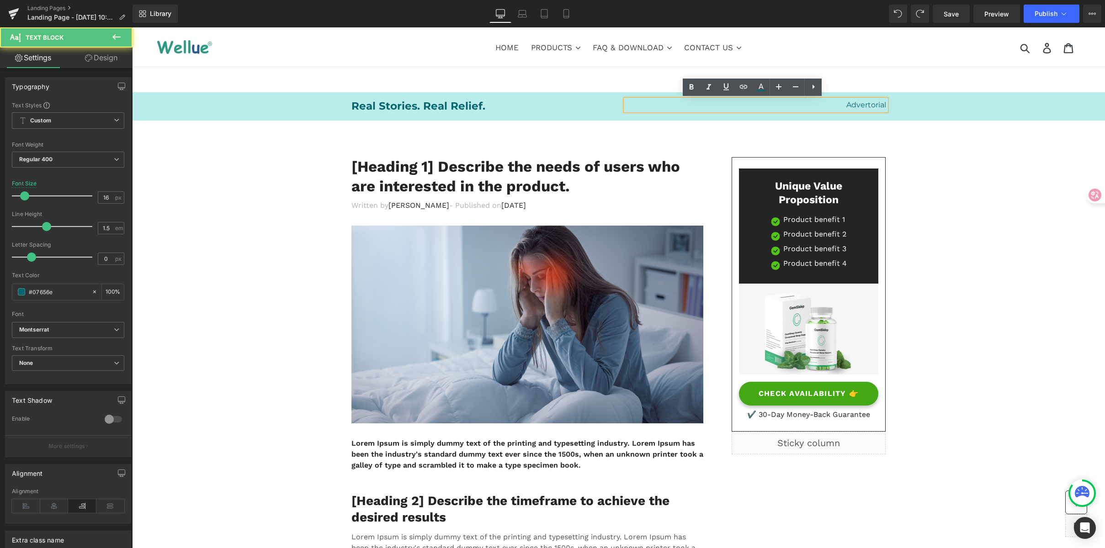
click at [863, 106] on p "Advertorial" at bounding box center [756, 105] width 260 height 11
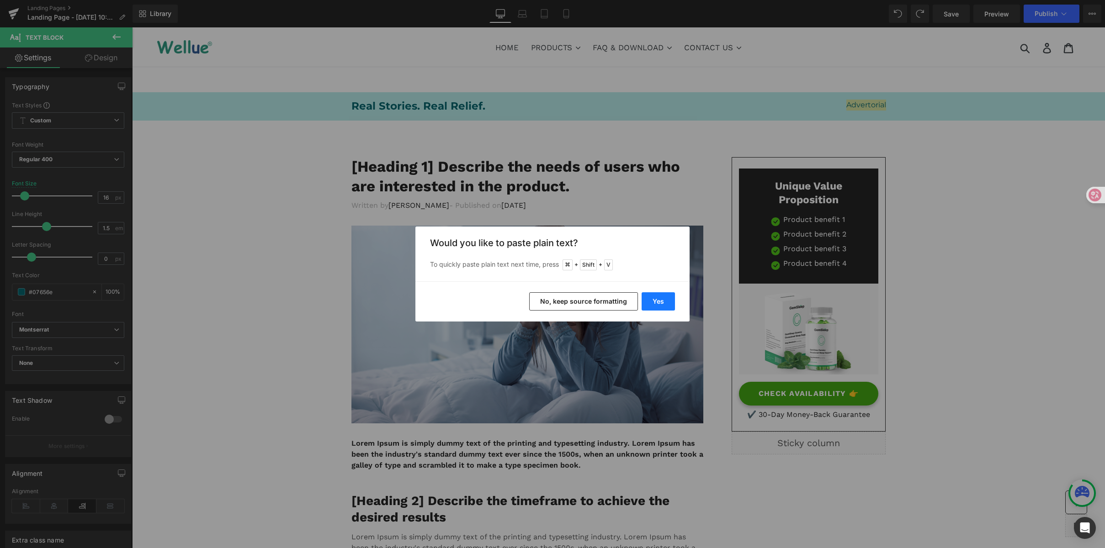
click at [657, 303] on button "Yes" at bounding box center [657, 301] width 33 height 18
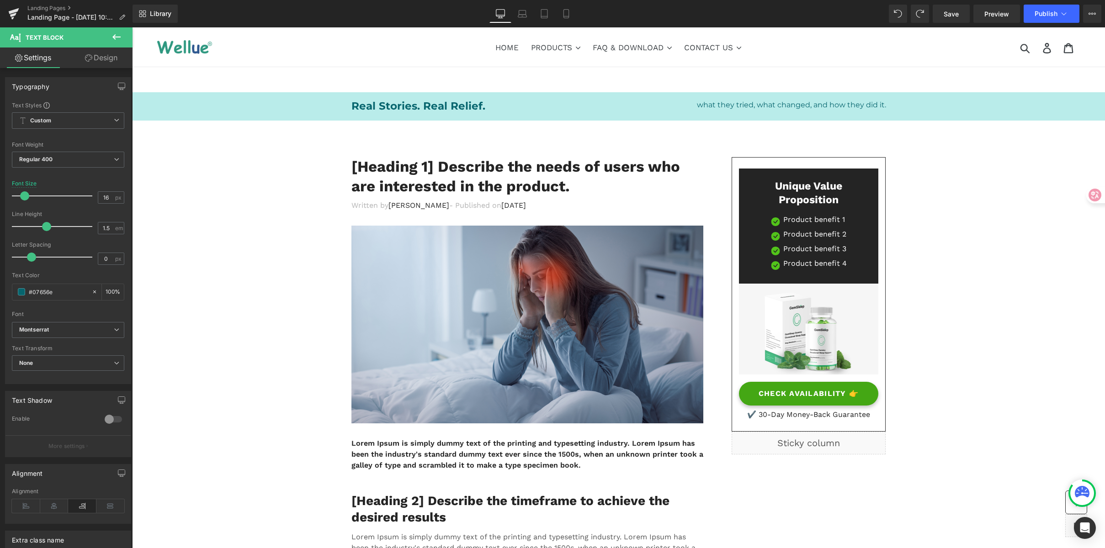
drag, startPoint x: 967, startPoint y: 240, endPoint x: 1036, endPoint y: 223, distance: 71.1
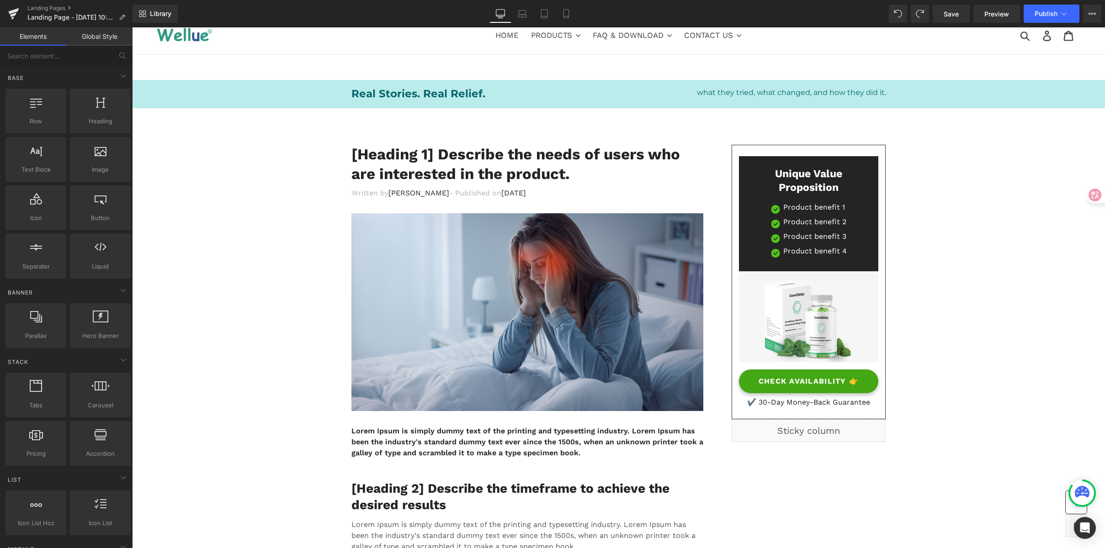
scroll to position [0, 0]
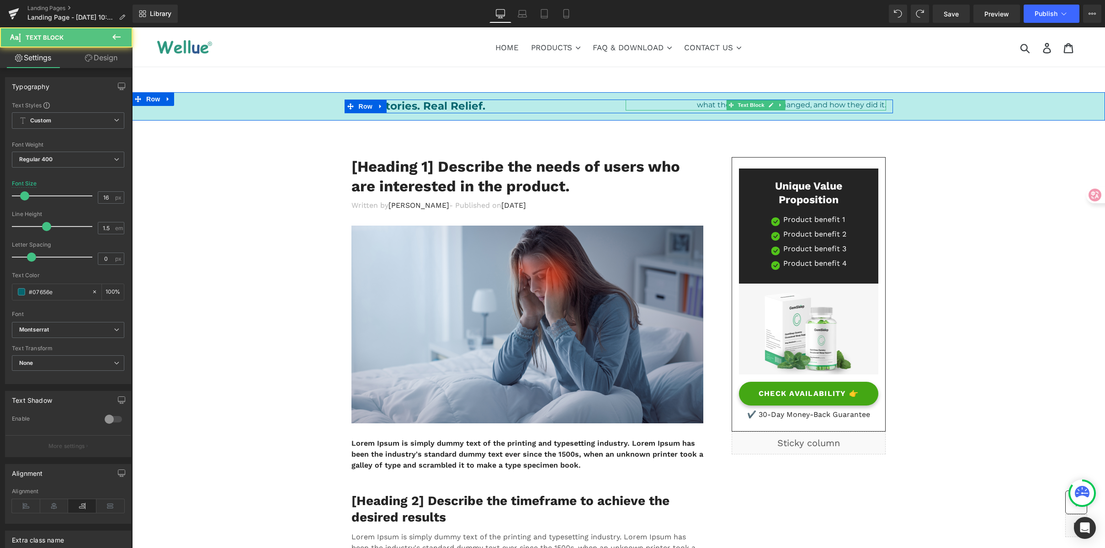
click at [700, 105] on p "what they tried, what changed, and how they did it." at bounding box center [756, 105] width 260 height 11
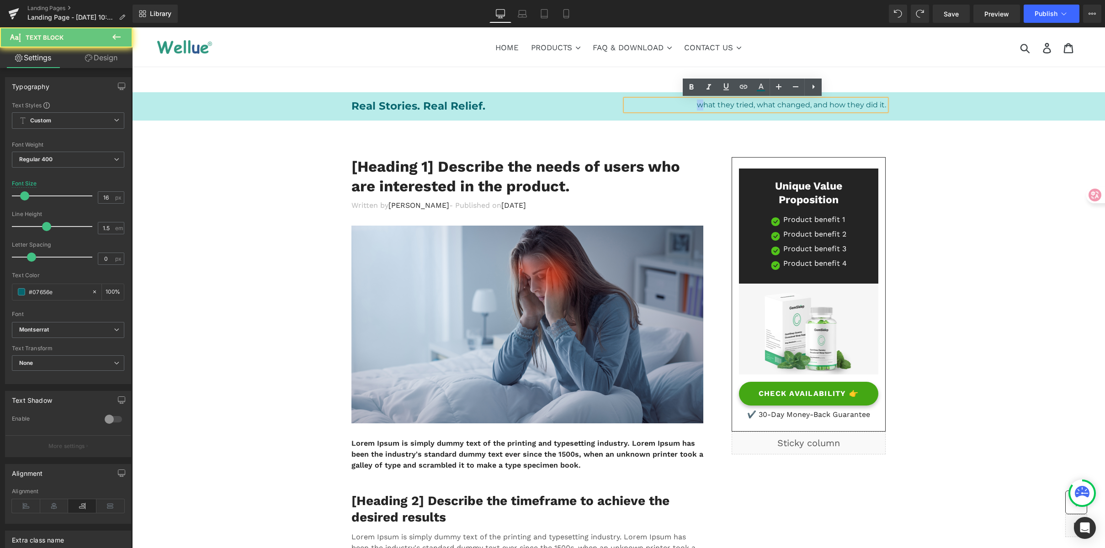
drag, startPoint x: 699, startPoint y: 106, endPoint x: 688, endPoint y: 103, distance: 11.2
click at [686, 103] on p "what they tried, what changed, and how they did it." at bounding box center [756, 105] width 260 height 11
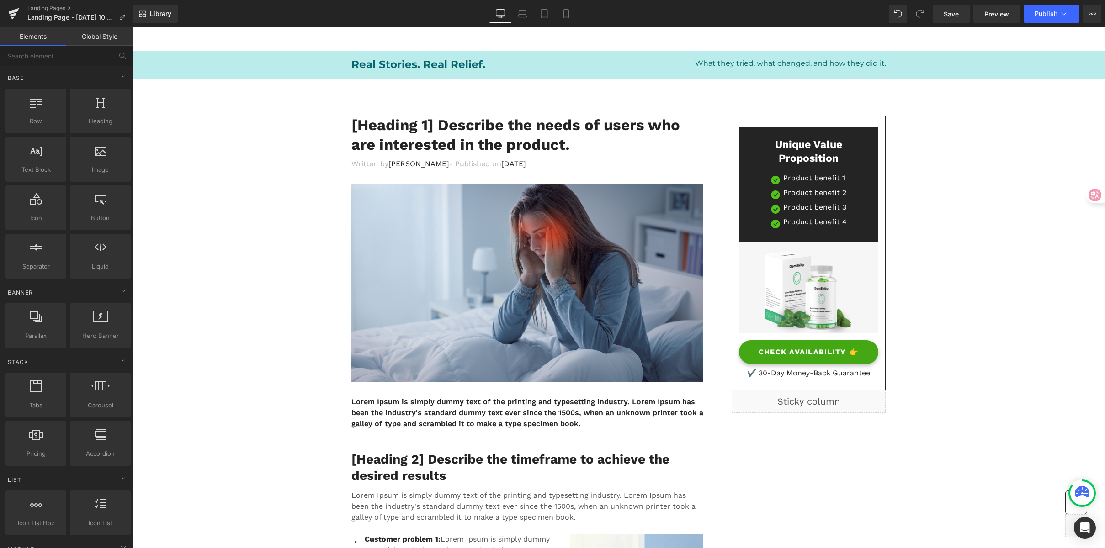
scroll to position [90, 0]
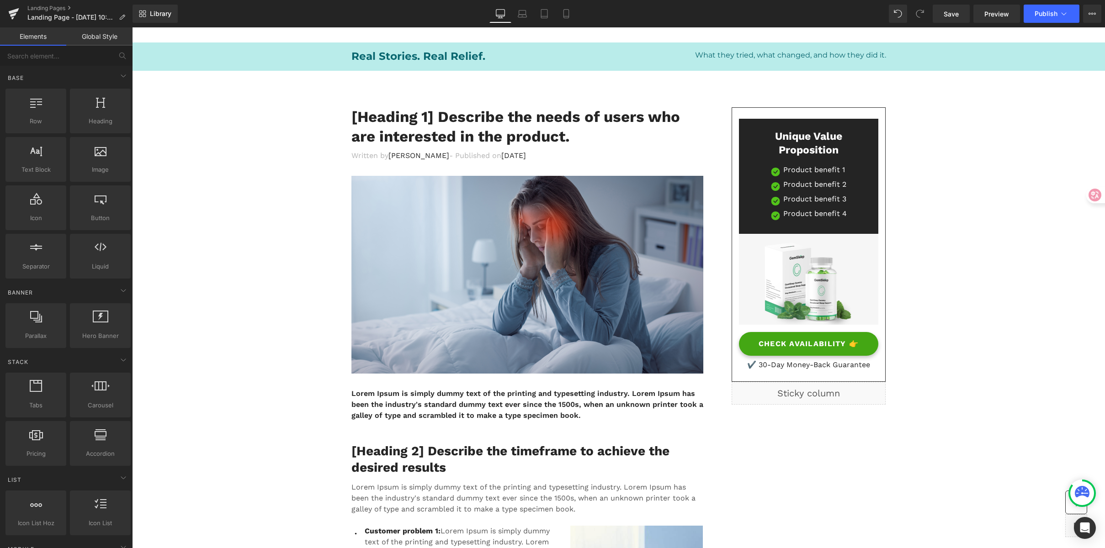
scroll to position [0, 0]
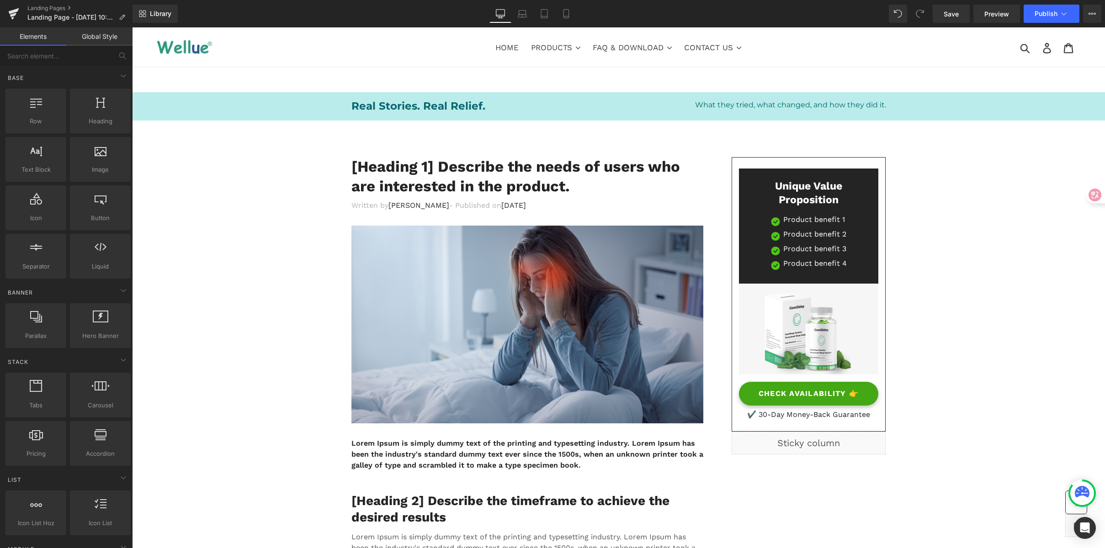
drag, startPoint x: 948, startPoint y: 228, endPoint x: 786, endPoint y: 83, distance: 217.1
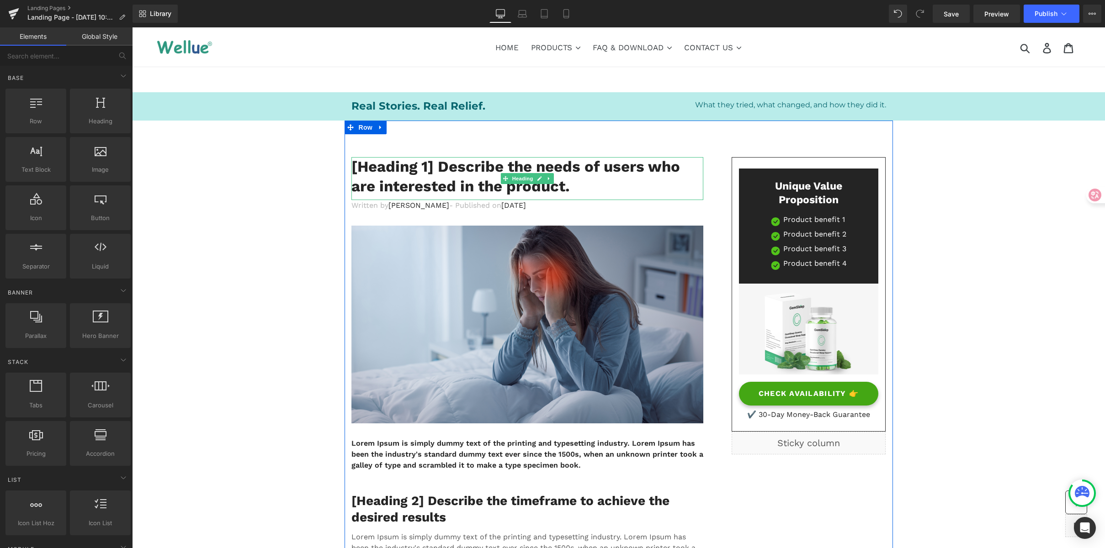
click at [383, 183] on h1 "[Heading 1] Describe the needs of users who are interested in the product." at bounding box center [527, 176] width 352 height 39
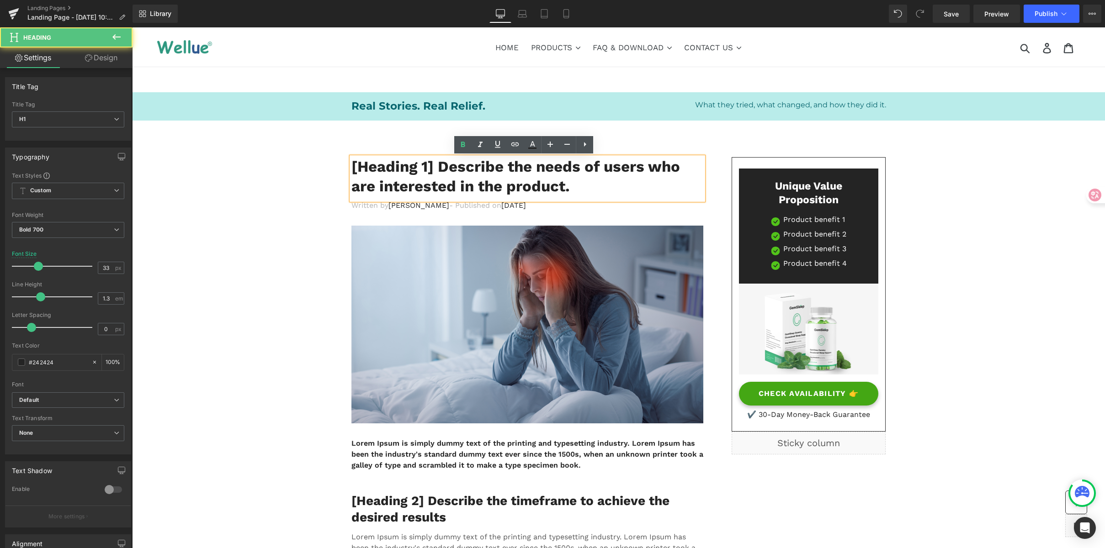
click at [505, 180] on h1 "[Heading 1] Describe the needs of users who are interested in the product." at bounding box center [527, 176] width 352 height 39
click at [572, 182] on h1 "[Heading 1] Describe the needs of users who are interested in the product." at bounding box center [527, 176] width 352 height 39
click at [623, 186] on h1 "[Heading 1] Describe the needs of users who are interested in the product." at bounding box center [527, 176] width 352 height 39
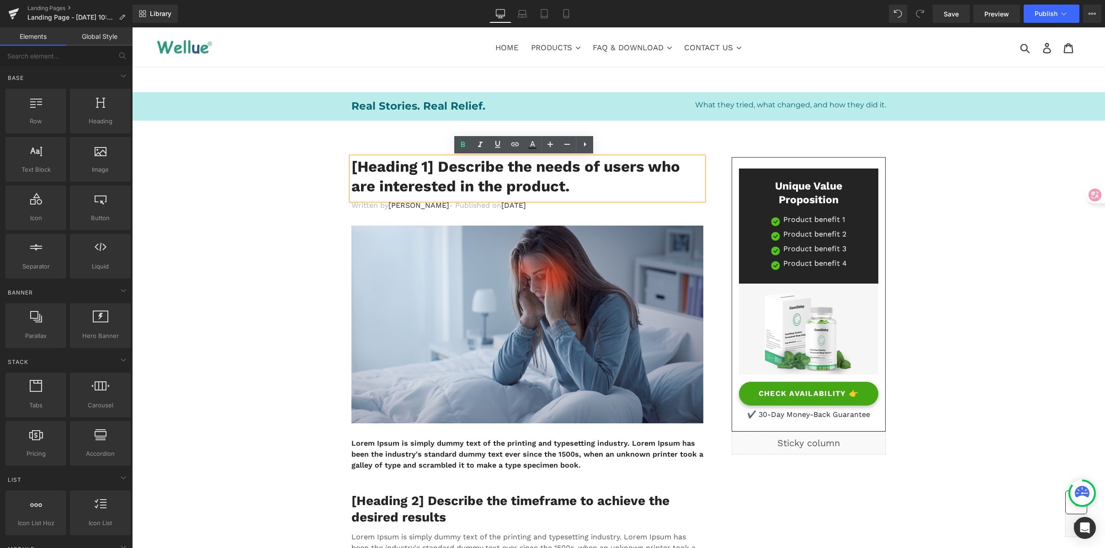
drag, startPoint x: 944, startPoint y: 202, endPoint x: 939, endPoint y: 230, distance: 28.7
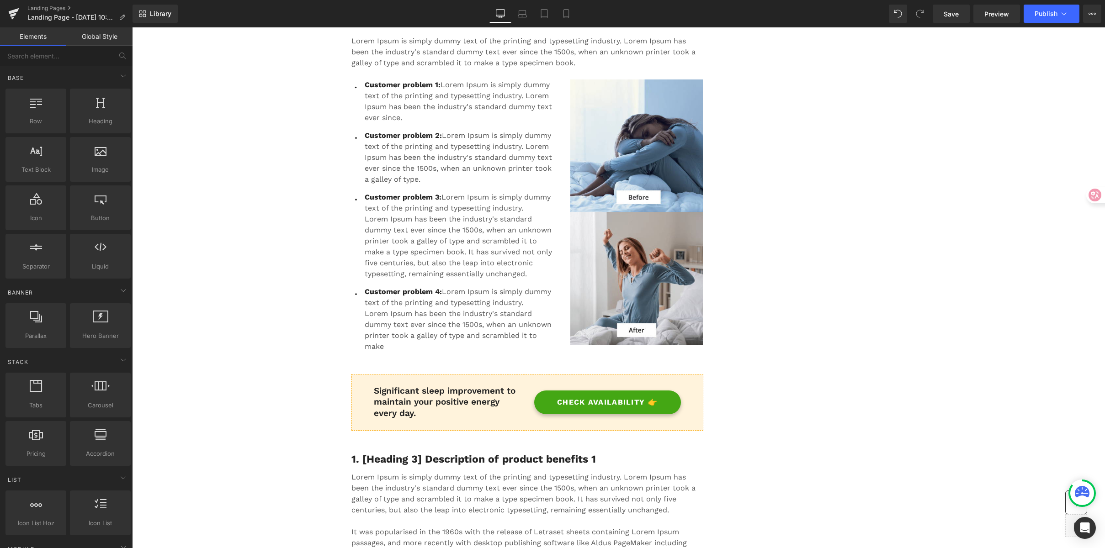
scroll to position [505, 0]
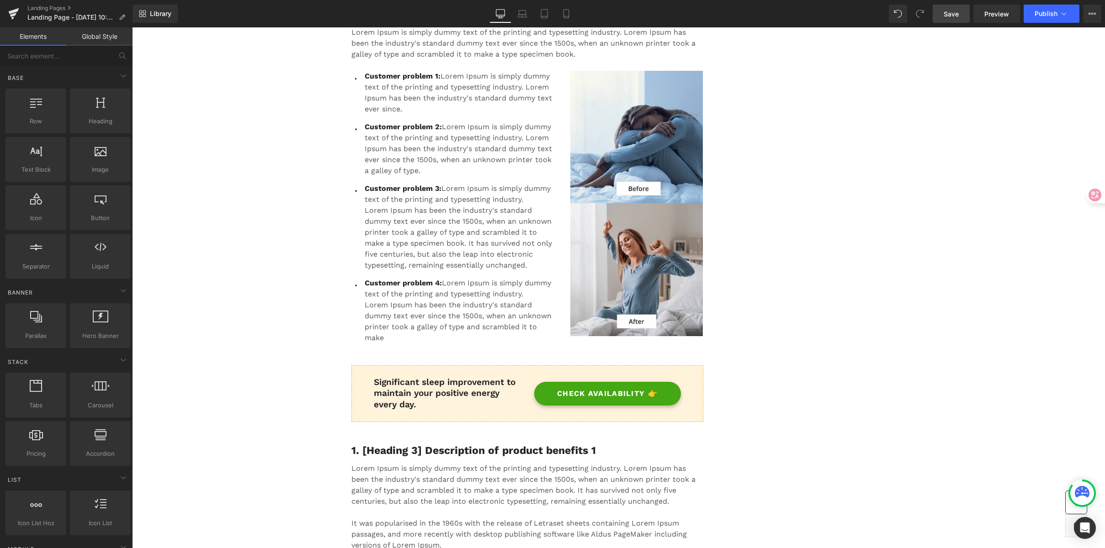
click at [943, 11] on link "Save" at bounding box center [951, 14] width 37 height 18
click at [943, 11] on span "Saving" at bounding box center [935, 14] width 23 height 8
